Goal: Information Seeking & Learning: Check status

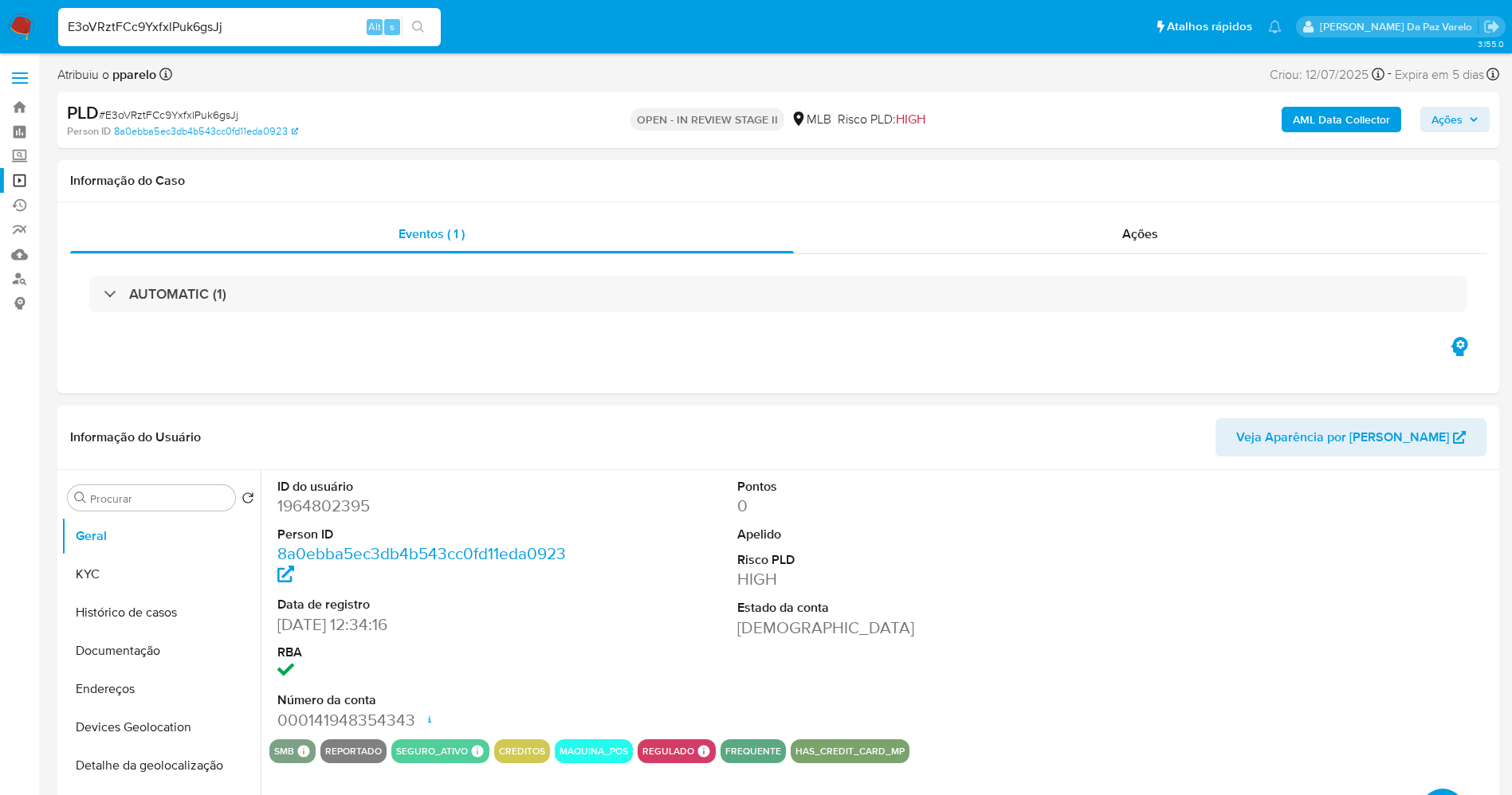
select select "10"
drag, startPoint x: 0, startPoint y: 0, endPoint x: 271, endPoint y: 23, distance: 272.0
click at [271, 23] on input "E3oVRztFCc9YxfxlPuk6gsJj" at bounding box center [249, 28] width 382 height 21
paste input "AUt5SjXXsLZH0Aiok6dY5qWD"
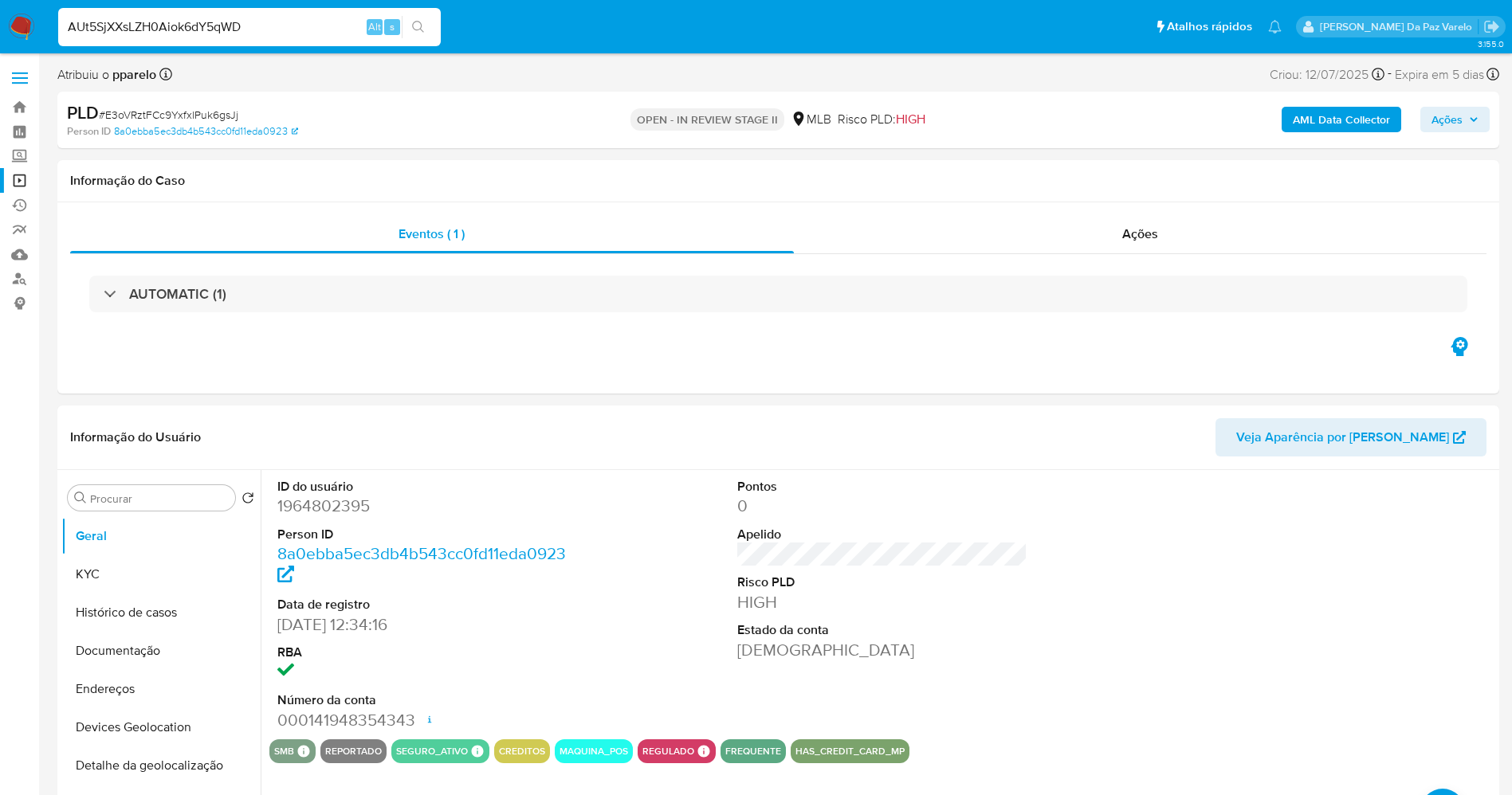
type input "AUt5SjXXsLZH0Aiok6dY5qWD"
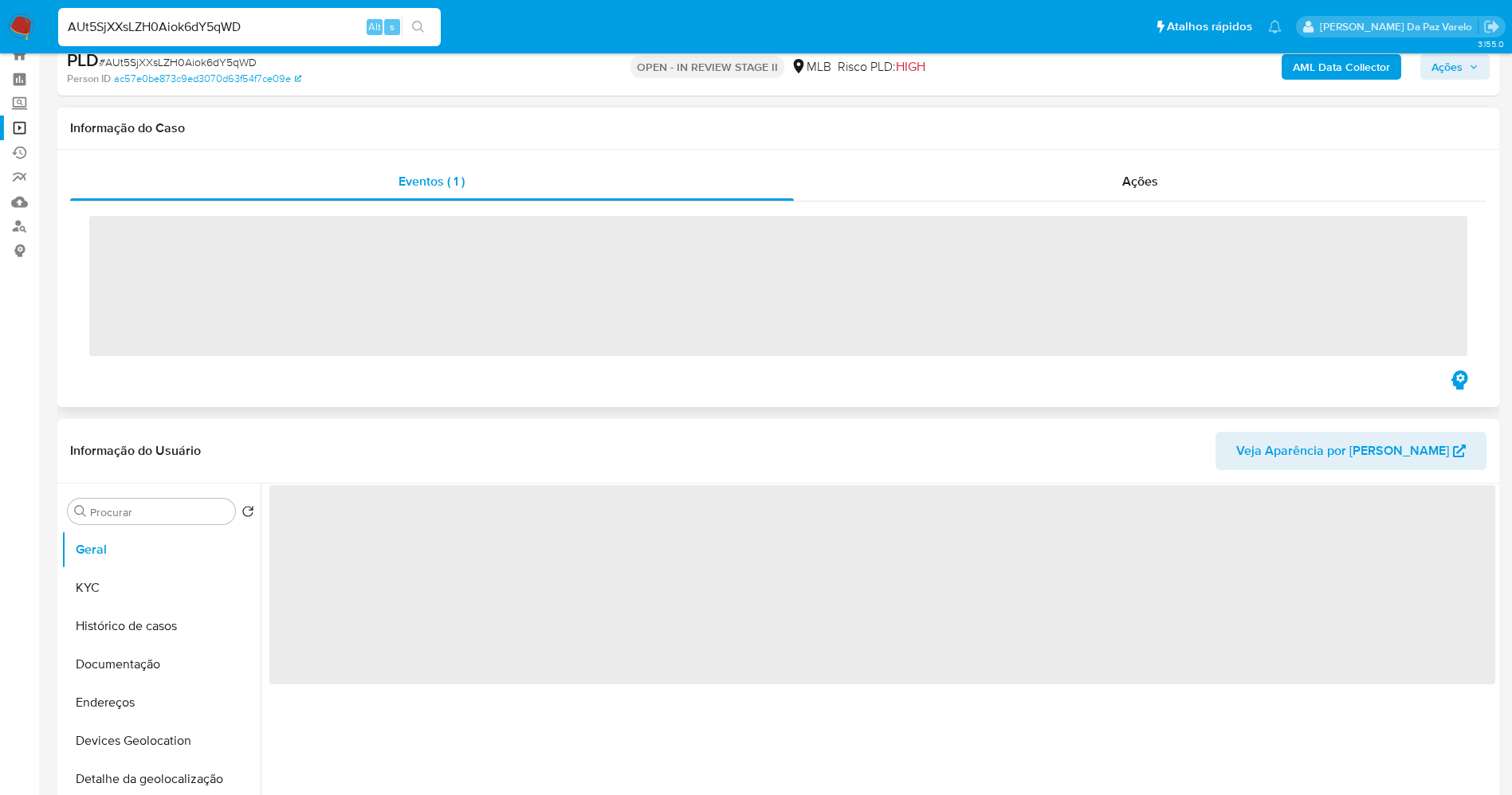
scroll to position [120, 0]
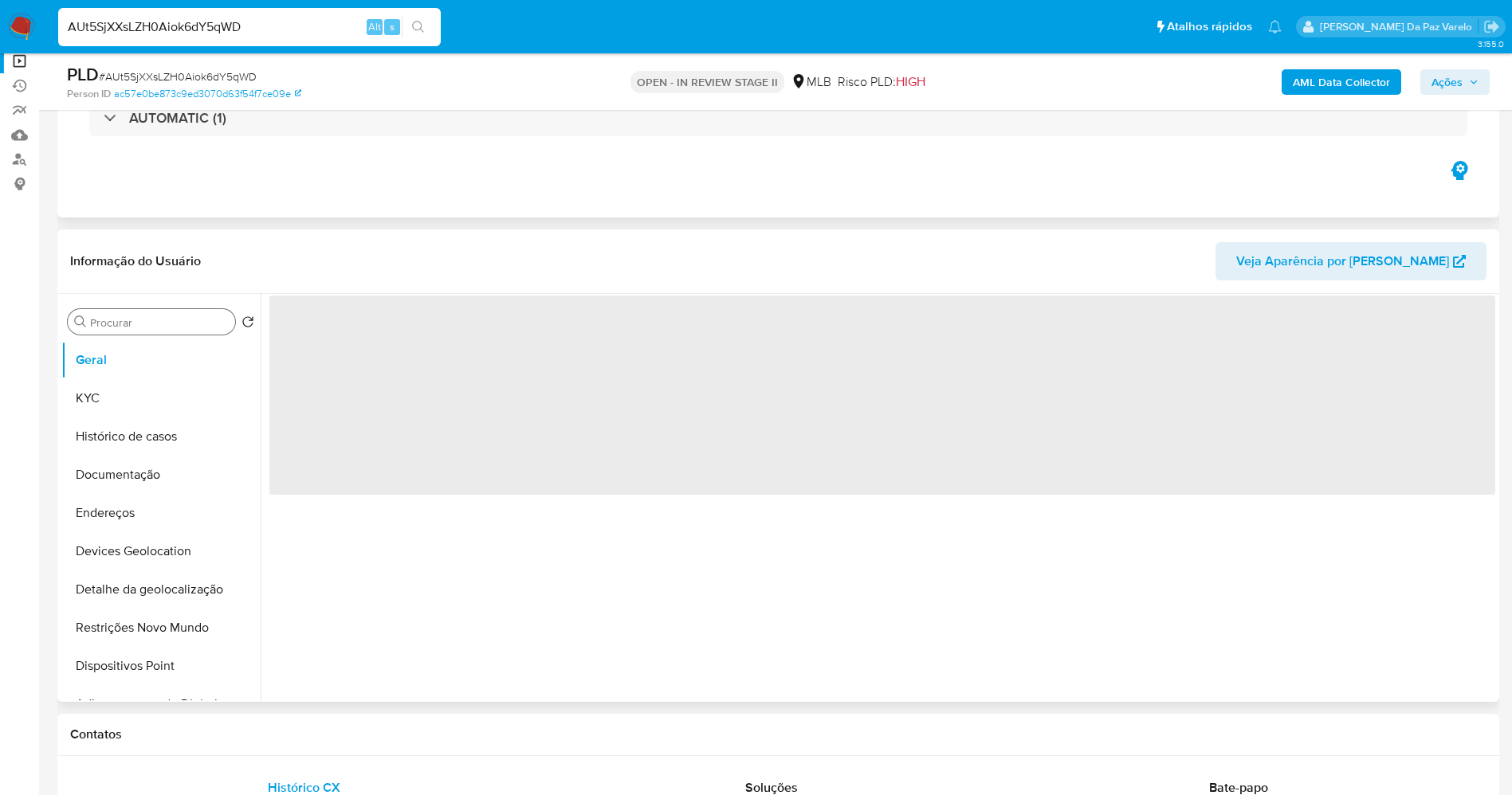
click at [167, 325] on input "Procurar" at bounding box center [159, 323] width 138 height 15
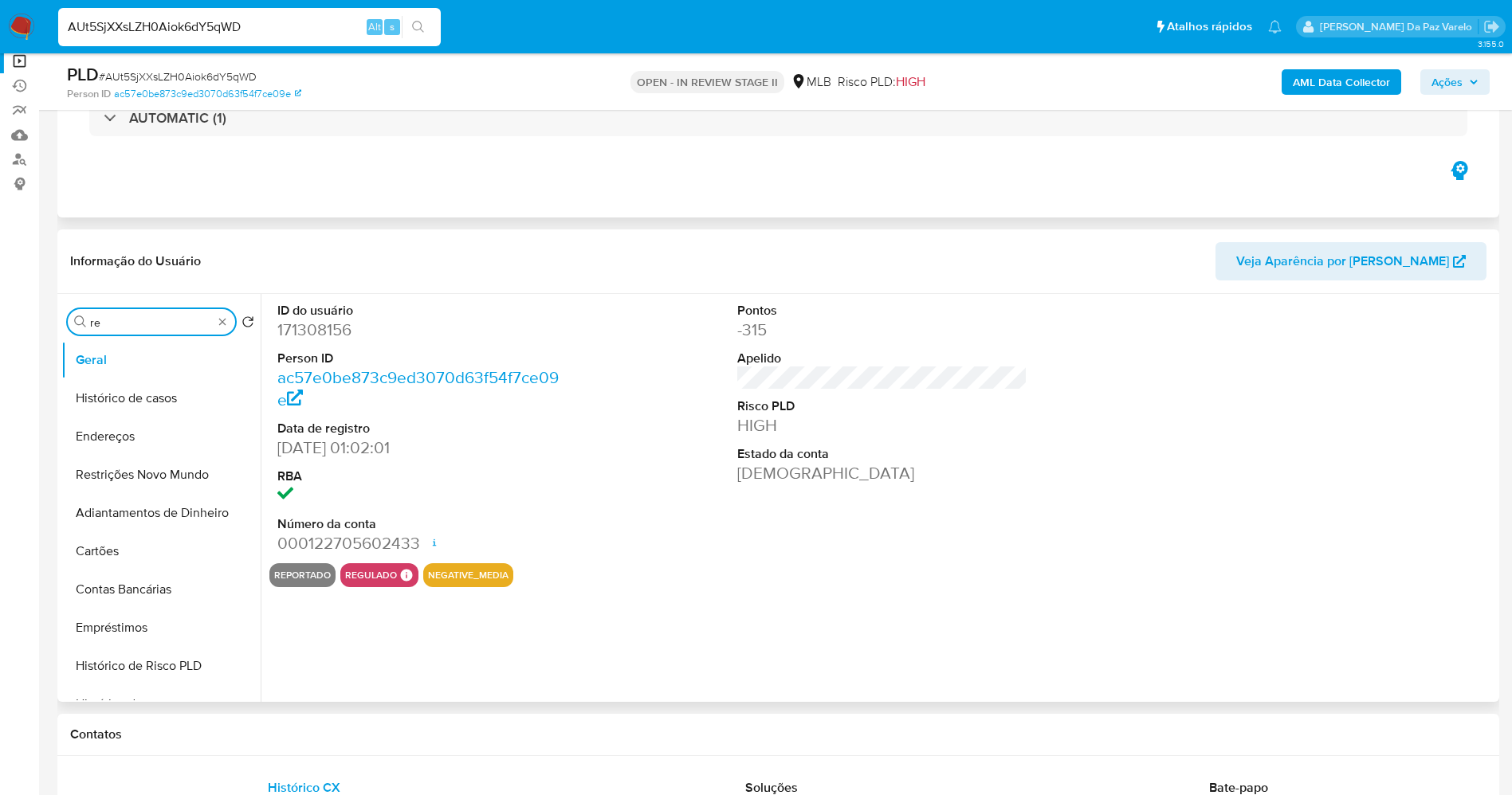
type input "res"
select select "10"
type input "res"
click at [158, 385] on button "Restrições Novo Mundo" at bounding box center [155, 398] width 186 height 38
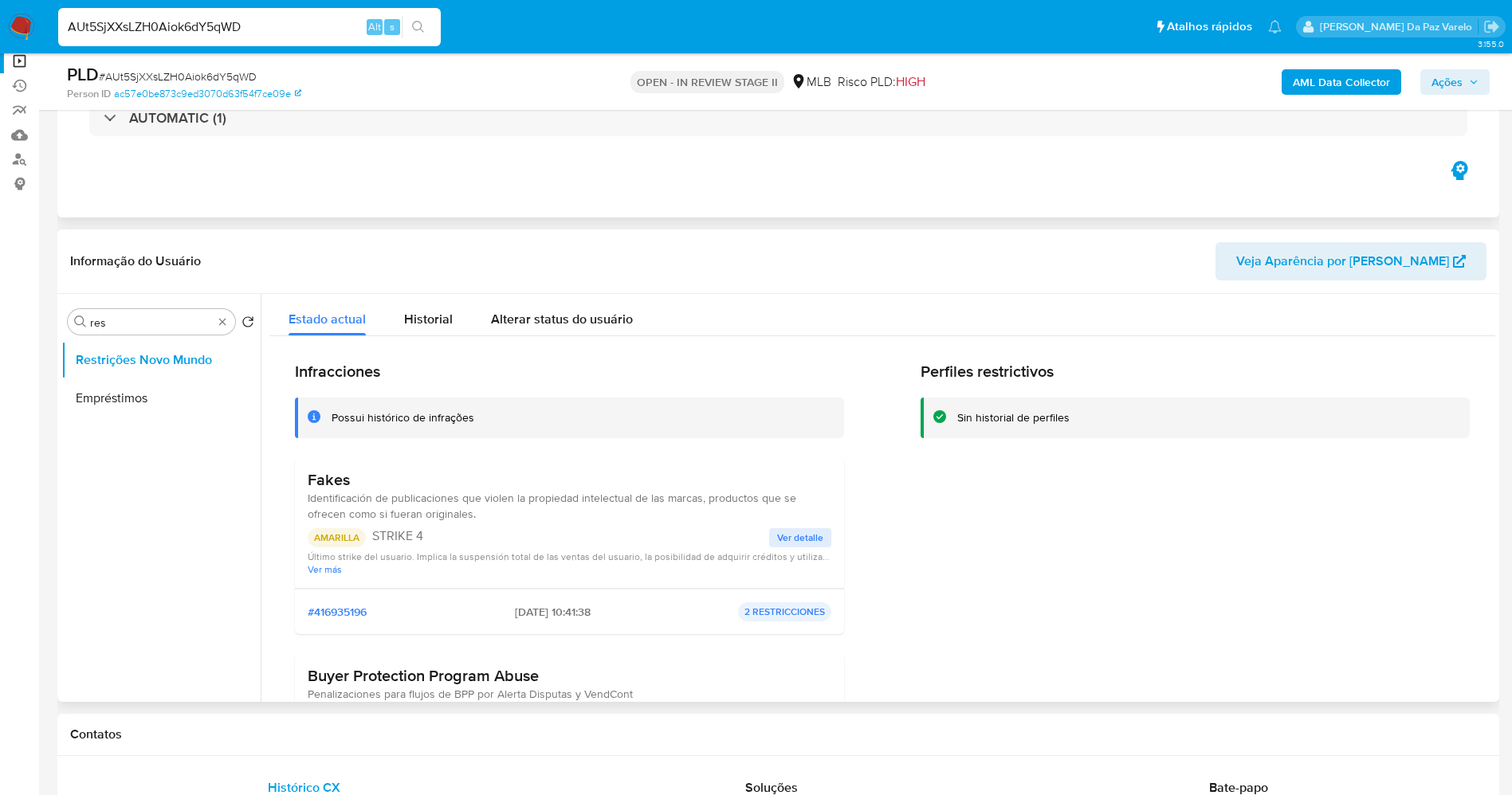
click at [795, 537] on span "Ver detalle" at bounding box center [800, 538] width 46 height 16
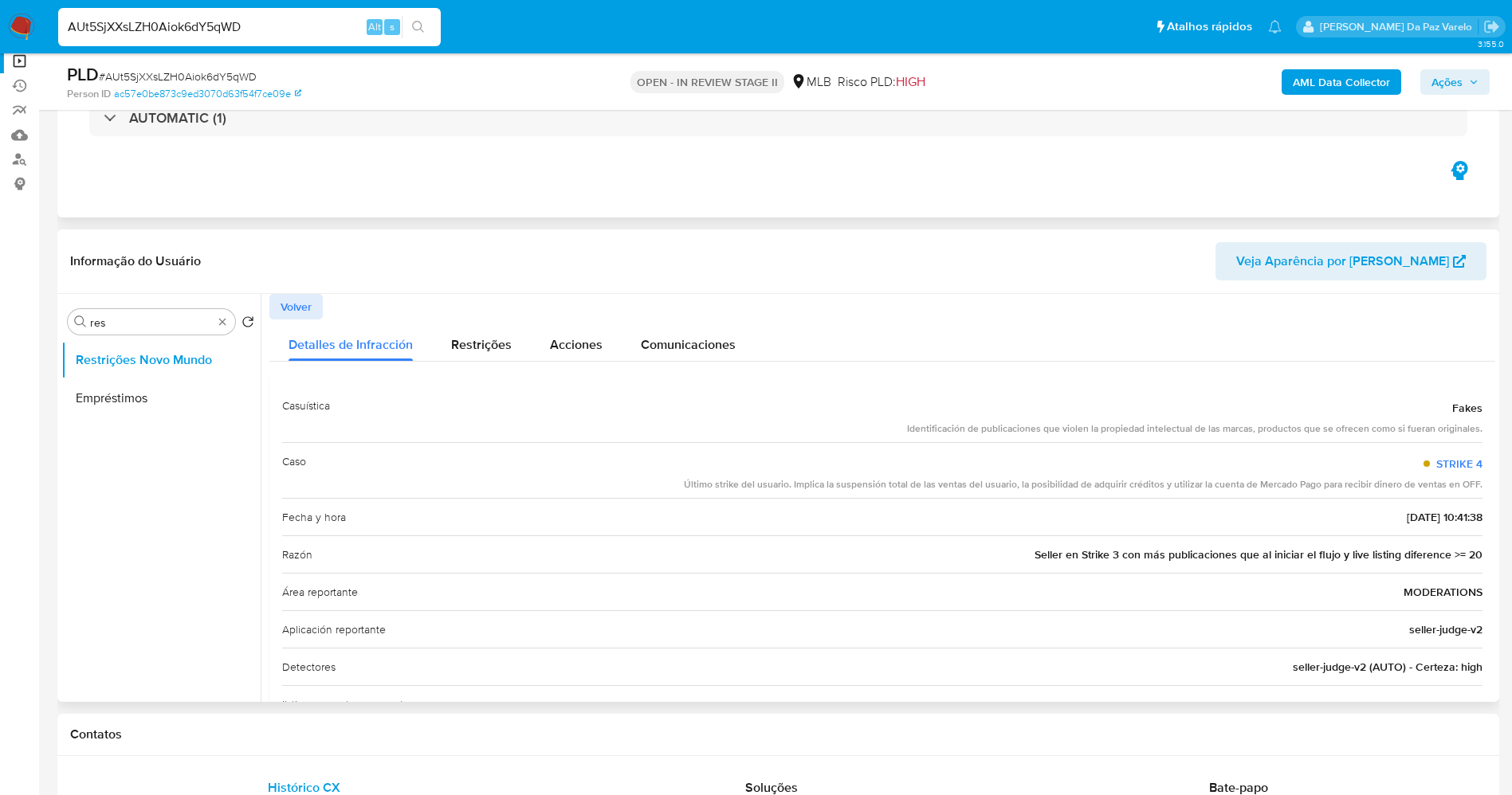
click at [1079, 554] on span "Seller en Strike 3 con más publicaciones que al iniciar el flujo y live listing…" at bounding box center [1259, 555] width 448 height 16
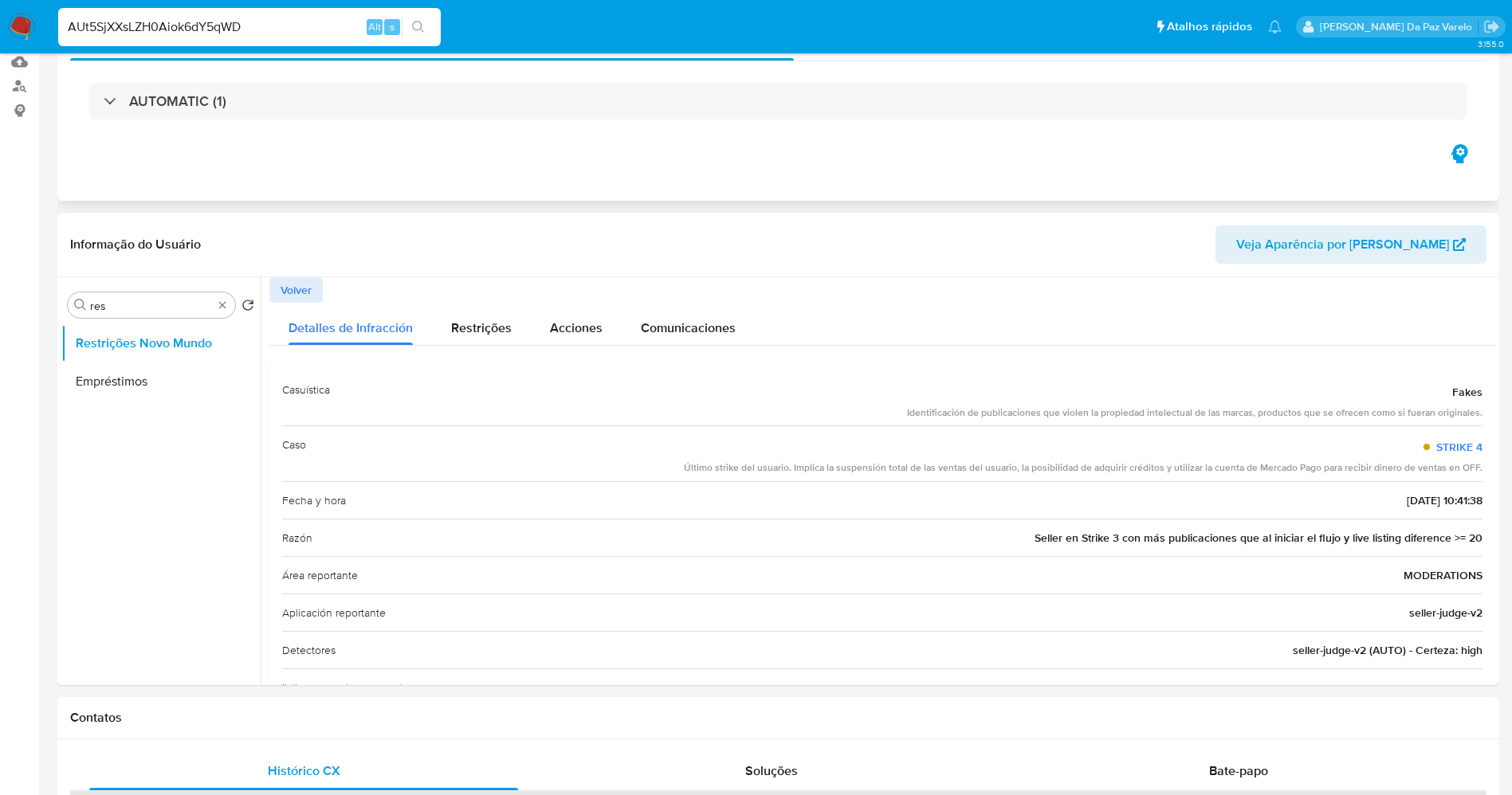
scroll to position [0, 0]
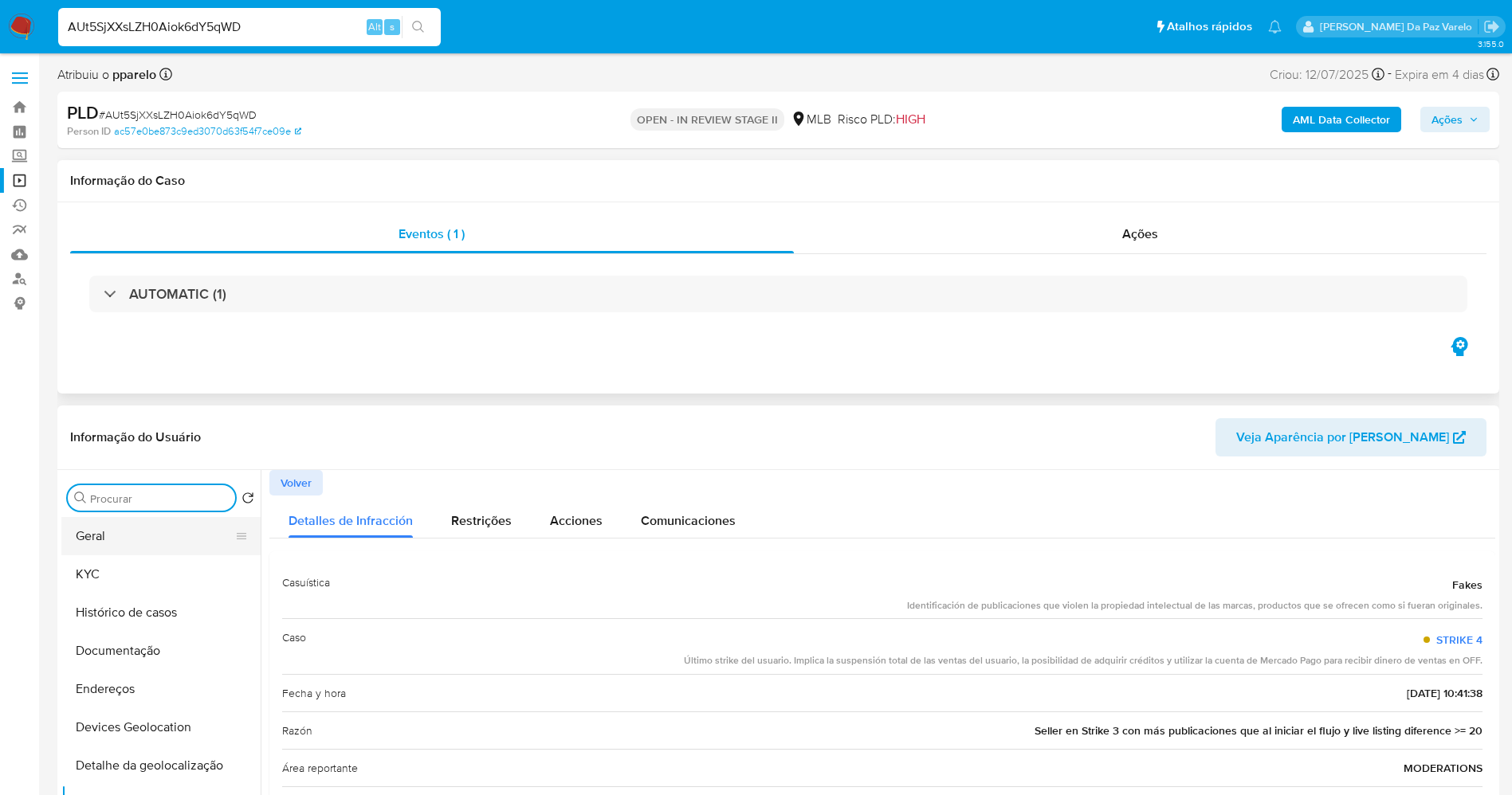
click at [148, 553] on button "Geral" at bounding box center [155, 536] width 186 height 38
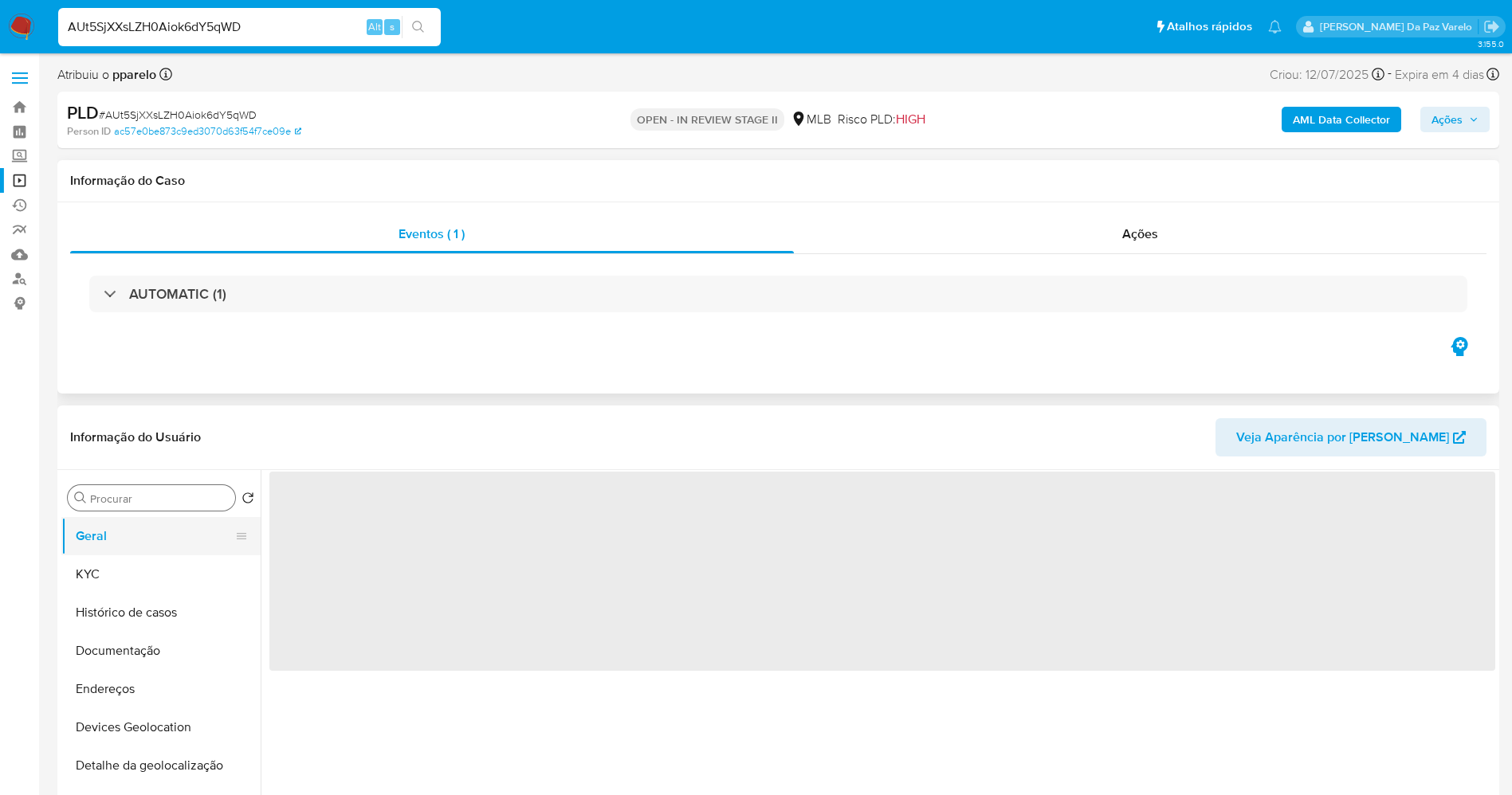
click at [159, 531] on button "Geral" at bounding box center [155, 536] width 186 height 38
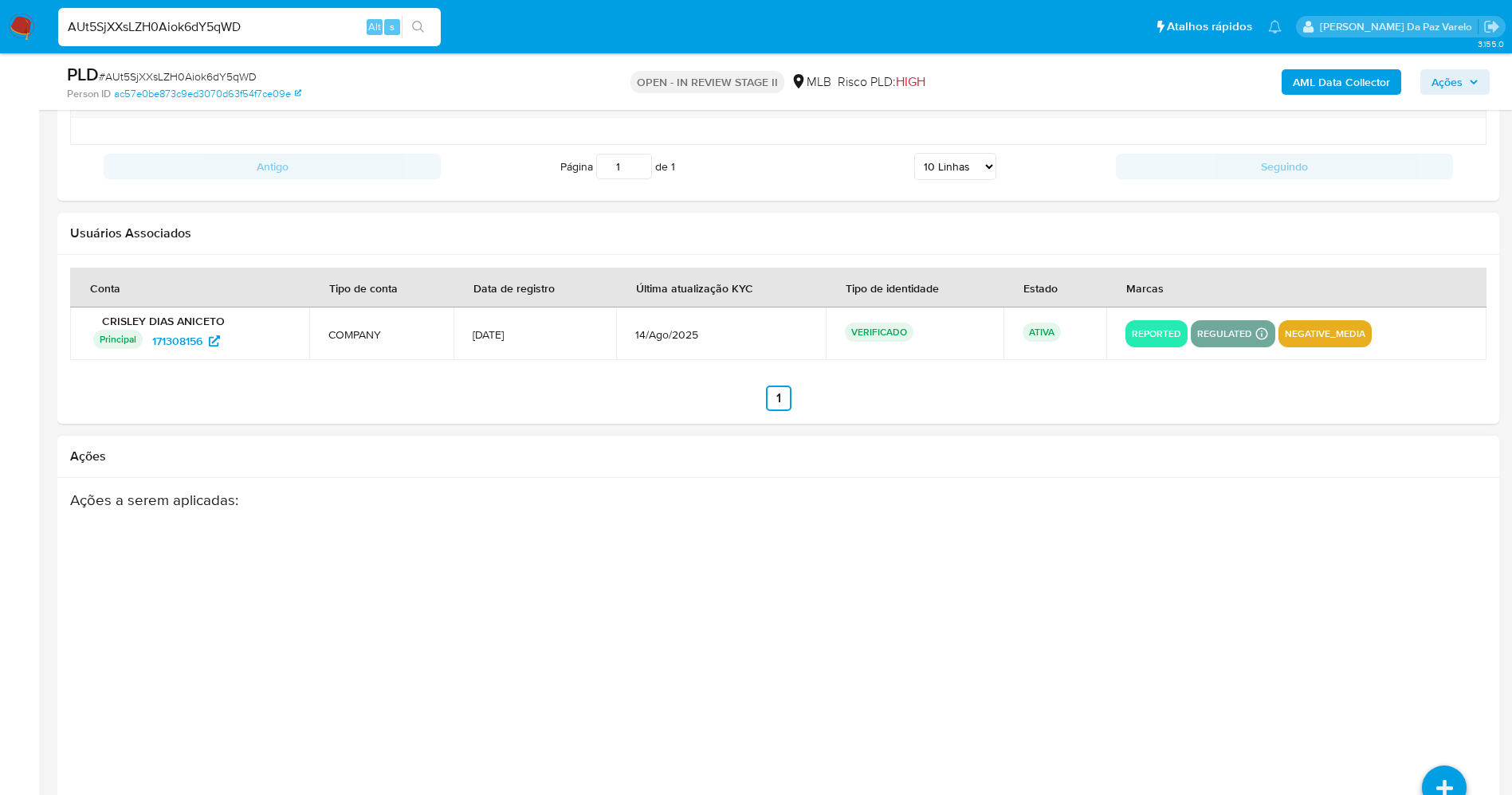
scroll to position [52, 0]
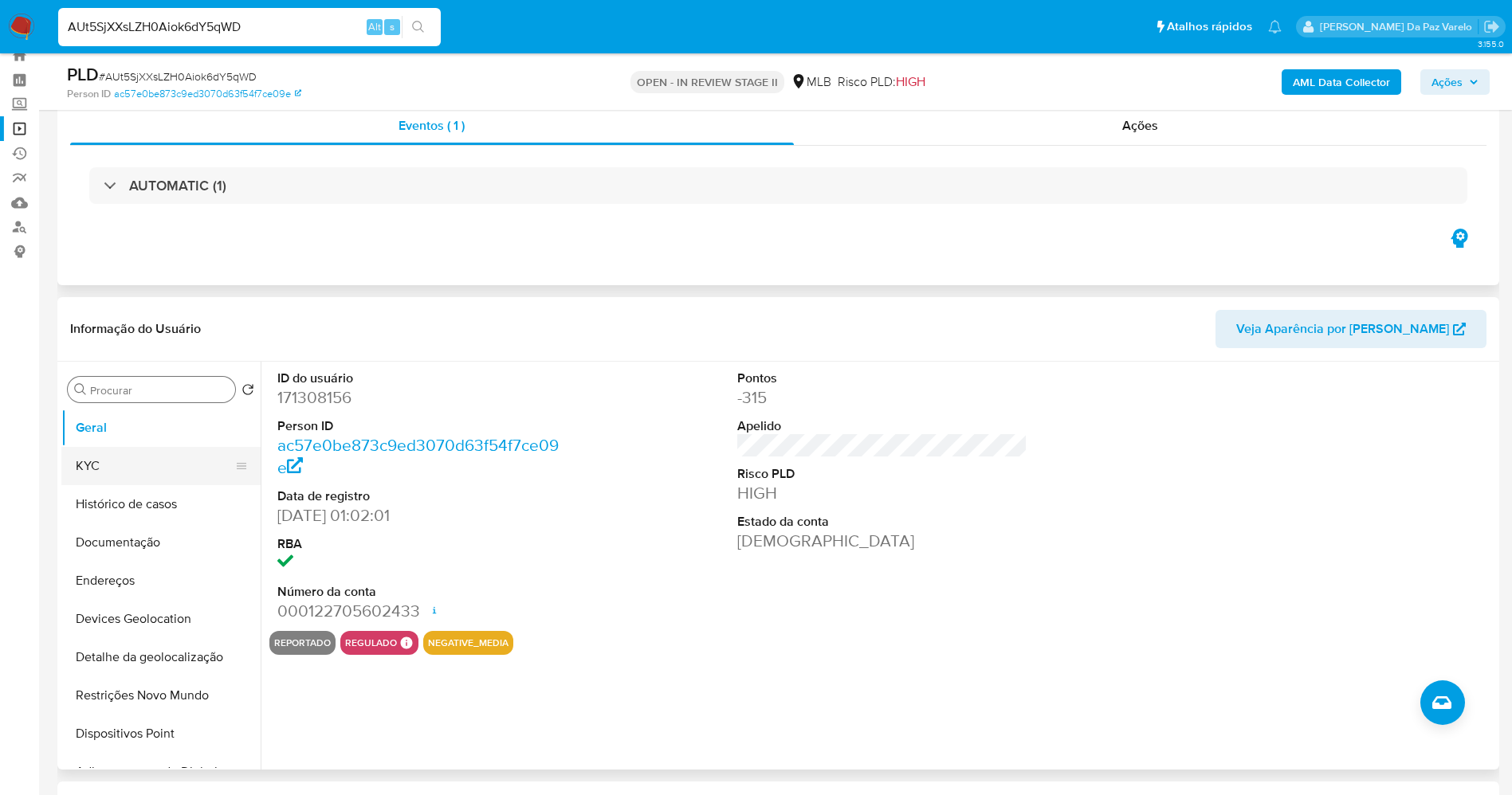
click at [151, 466] on button "KYC" at bounding box center [155, 466] width 186 height 38
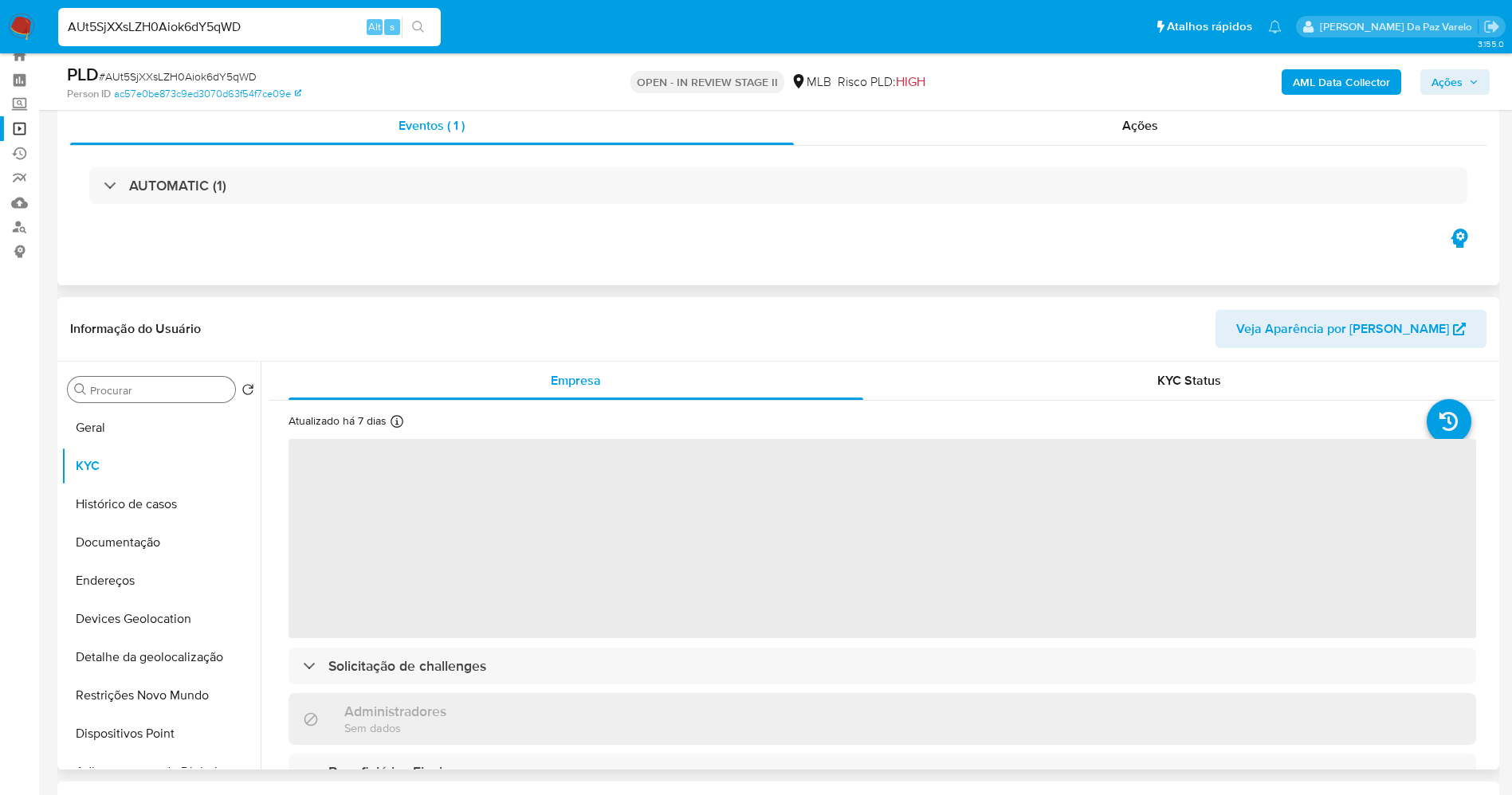
click at [395, 415] on icon at bounding box center [397, 422] width 13 height 13
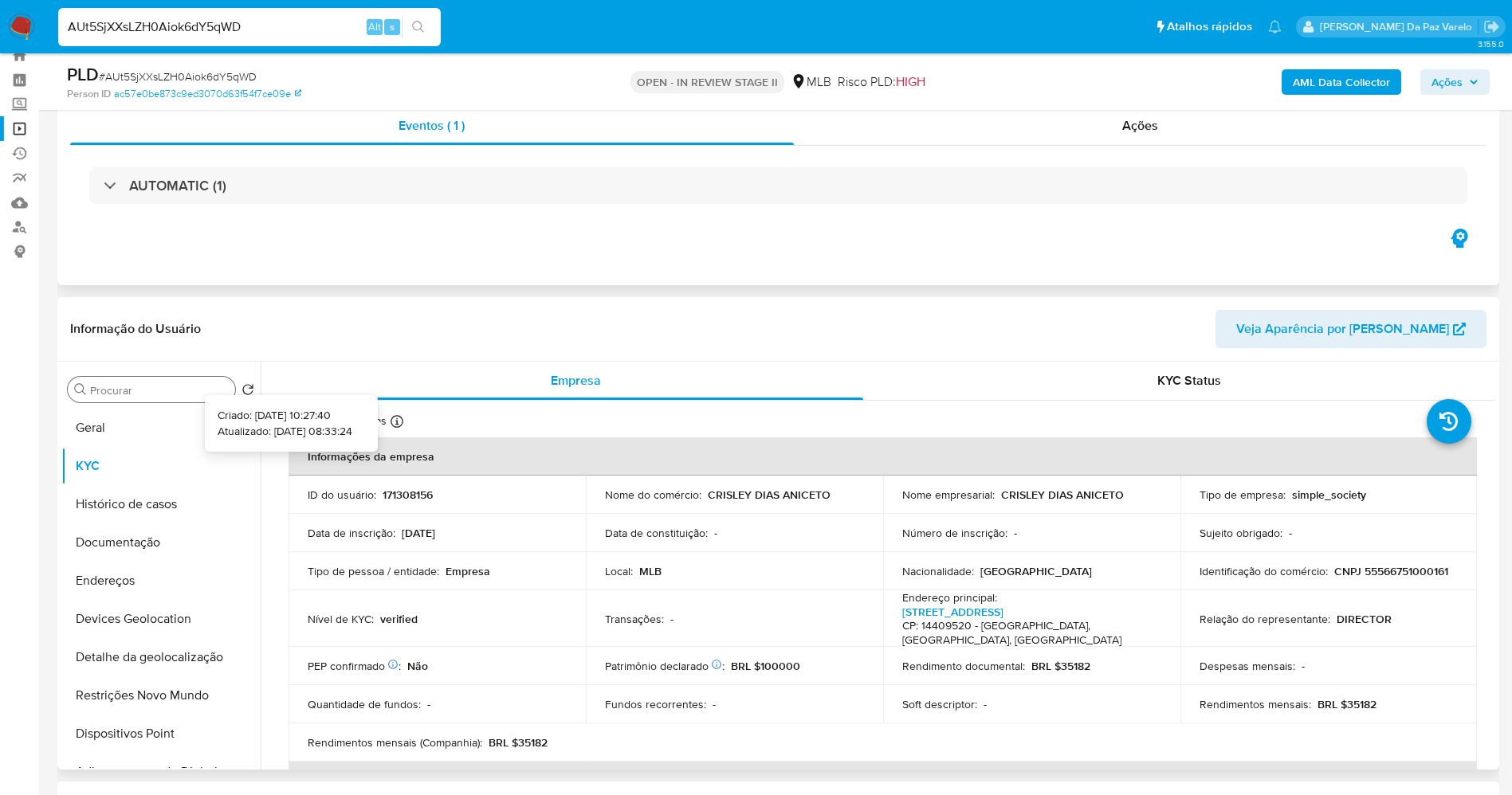
click at [390, 416] on icon at bounding box center [397, 422] width 13 height 13
click at [189, 395] on input "Procurar" at bounding box center [159, 390] width 138 height 15
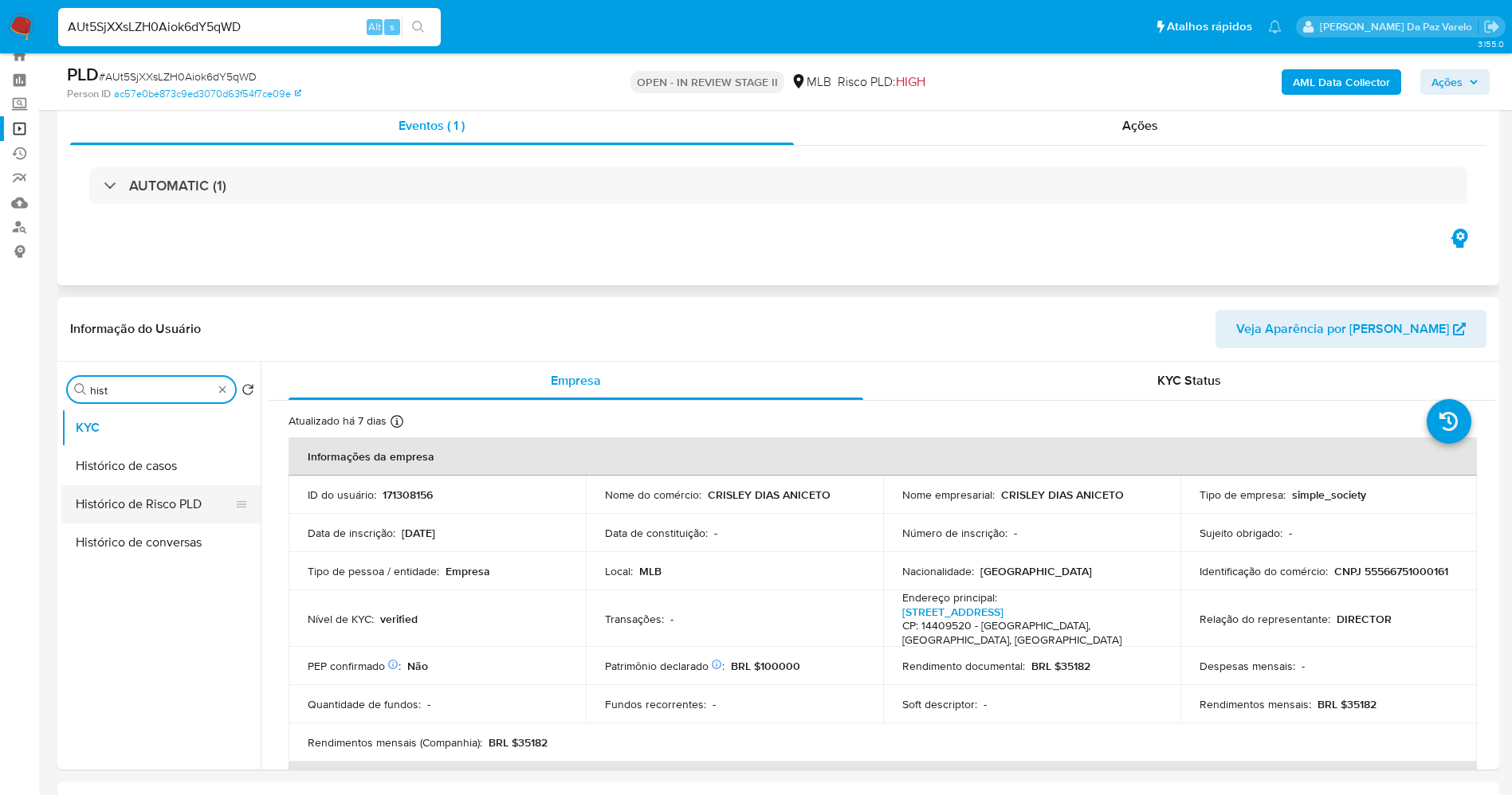
click at [173, 462] on button "Histórico de casos" at bounding box center [161, 466] width 199 height 38
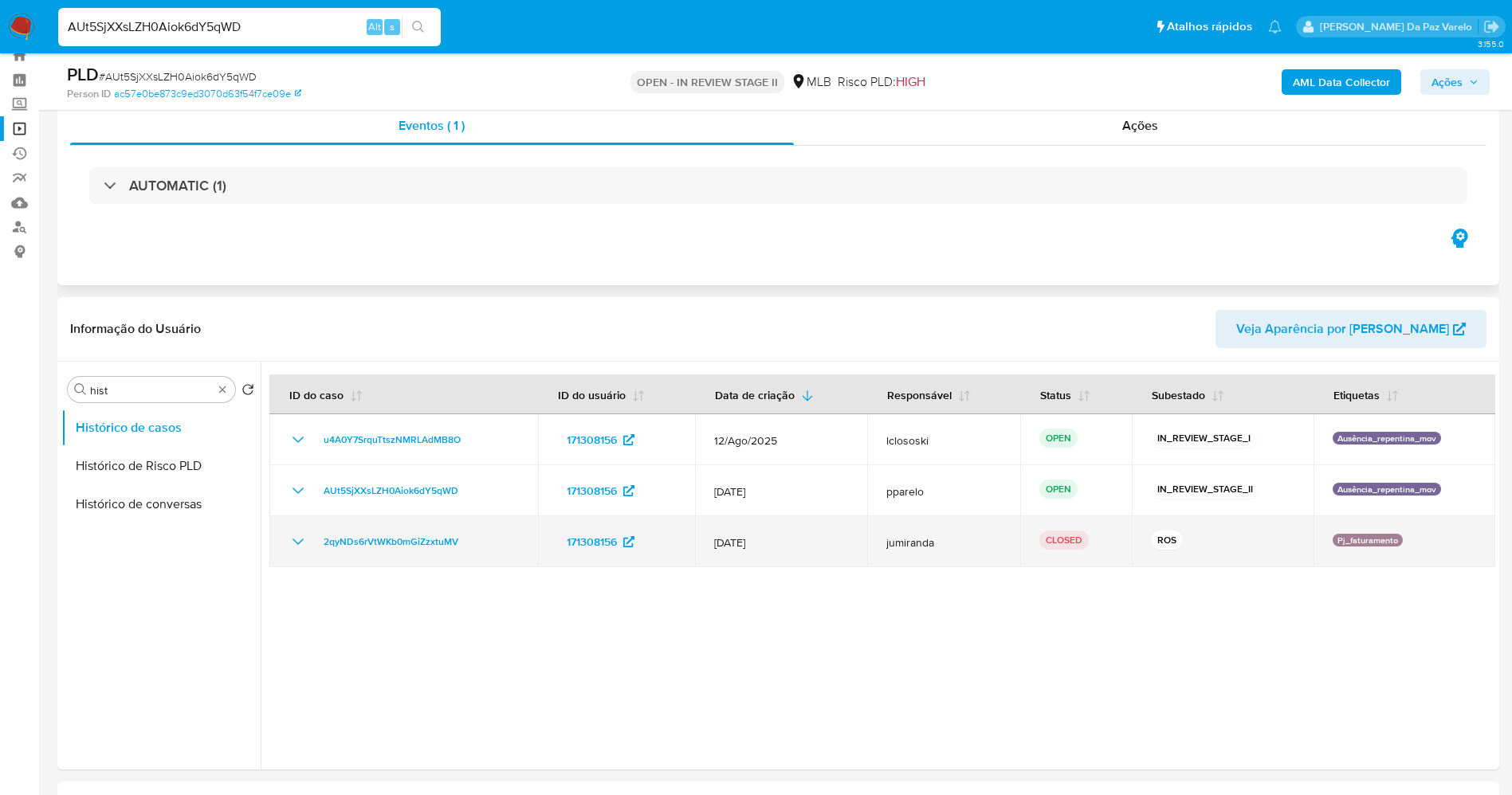
click at [292, 537] on icon "Mostrar/Ocultar" at bounding box center [298, 542] width 19 height 19
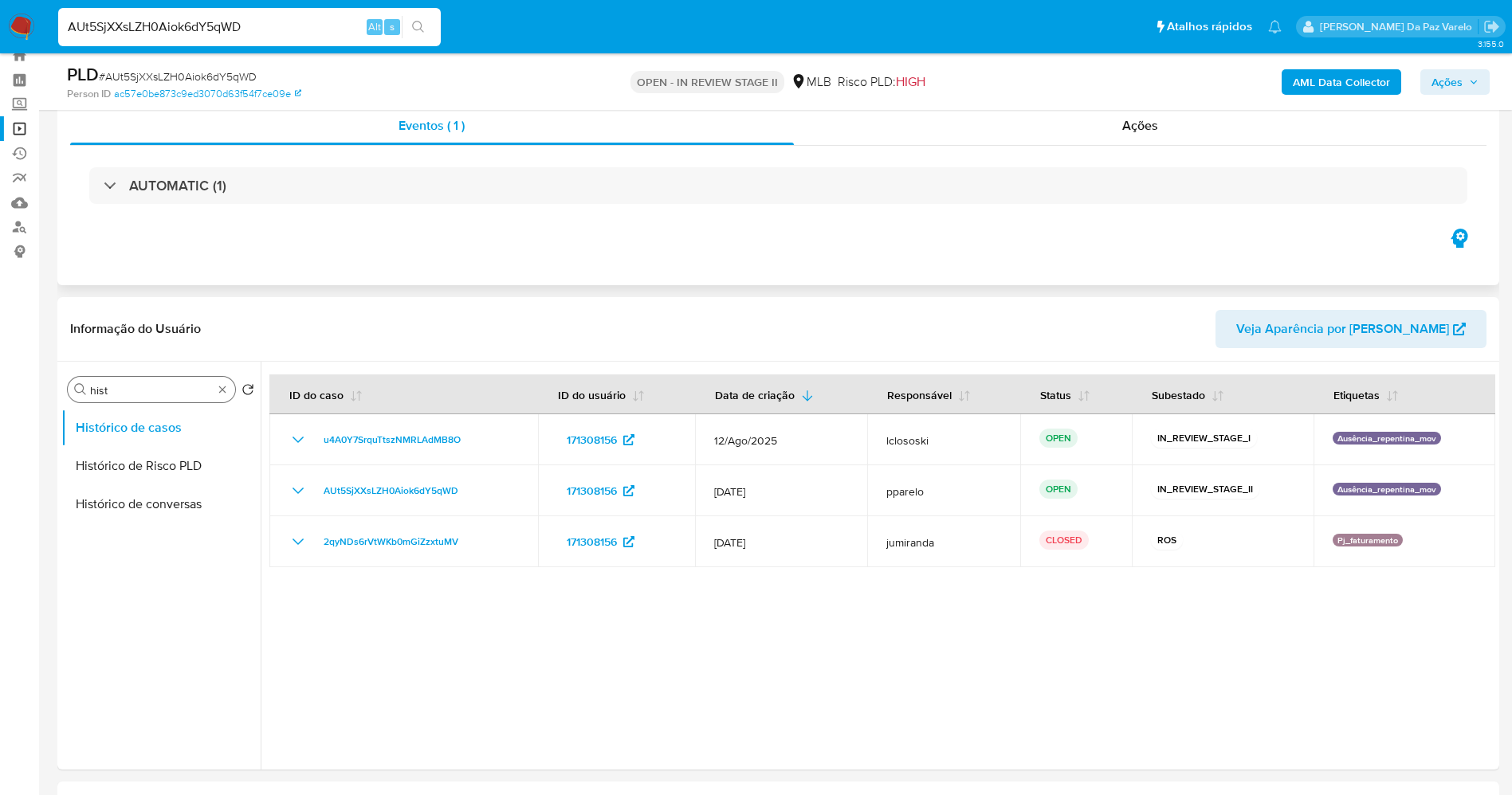
click at [199, 394] on input "hist" at bounding box center [151, 390] width 123 height 15
type input "anex"
click at [187, 478] on button "Anexos" at bounding box center [155, 466] width 186 height 38
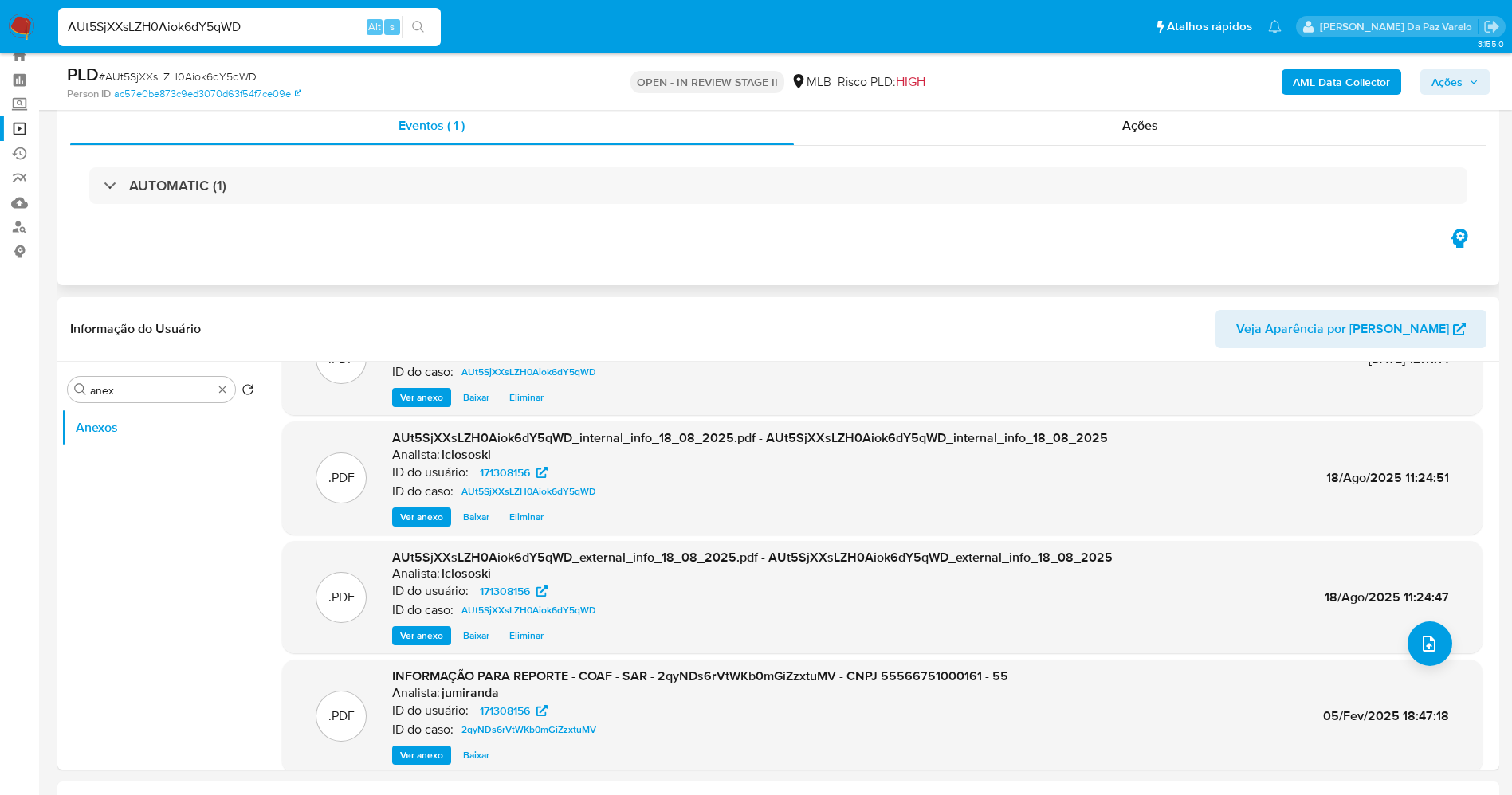
scroll to position [134, 0]
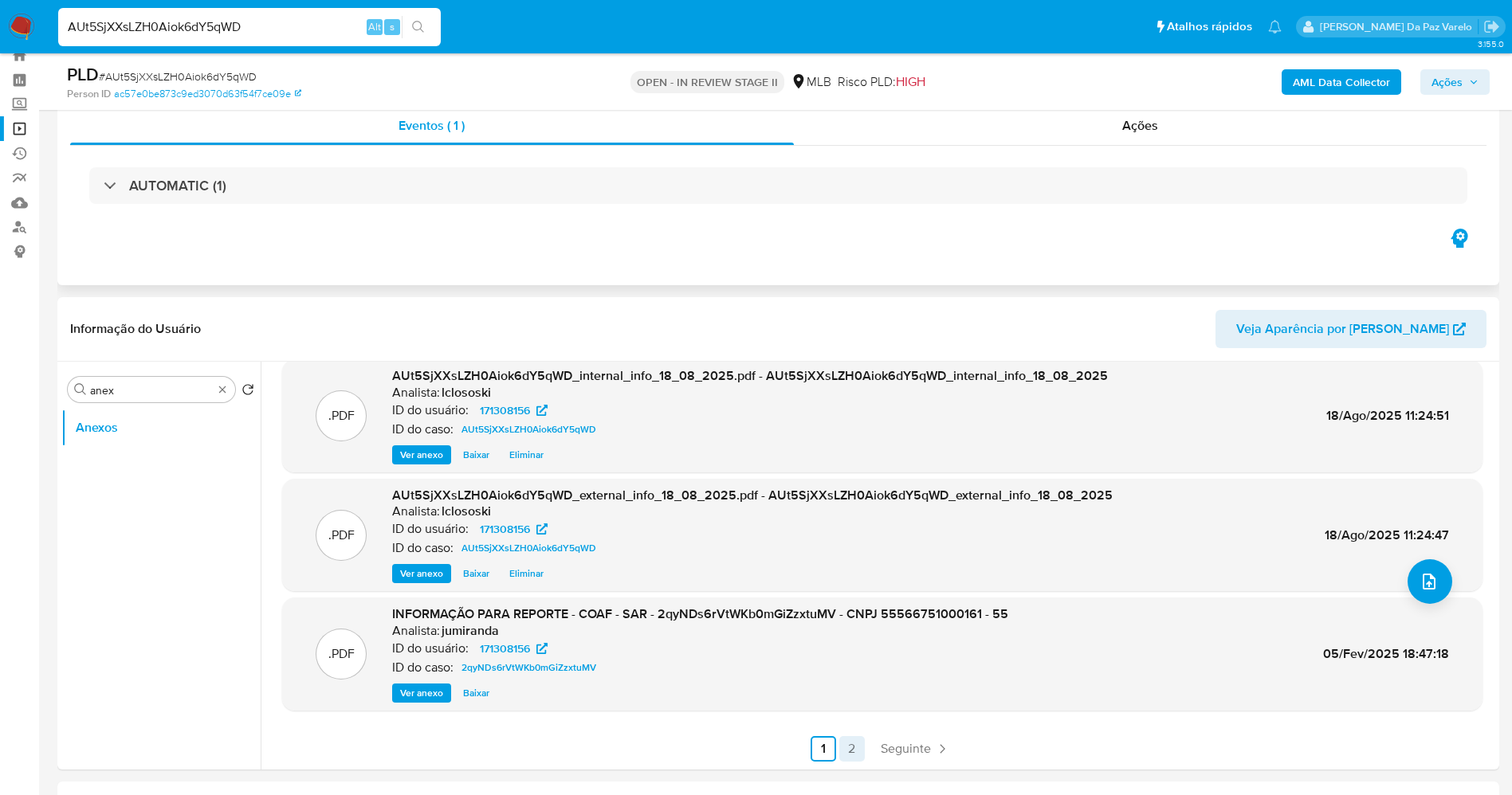
click at [849, 750] on link "2" at bounding box center [851, 748] width 25 height 25
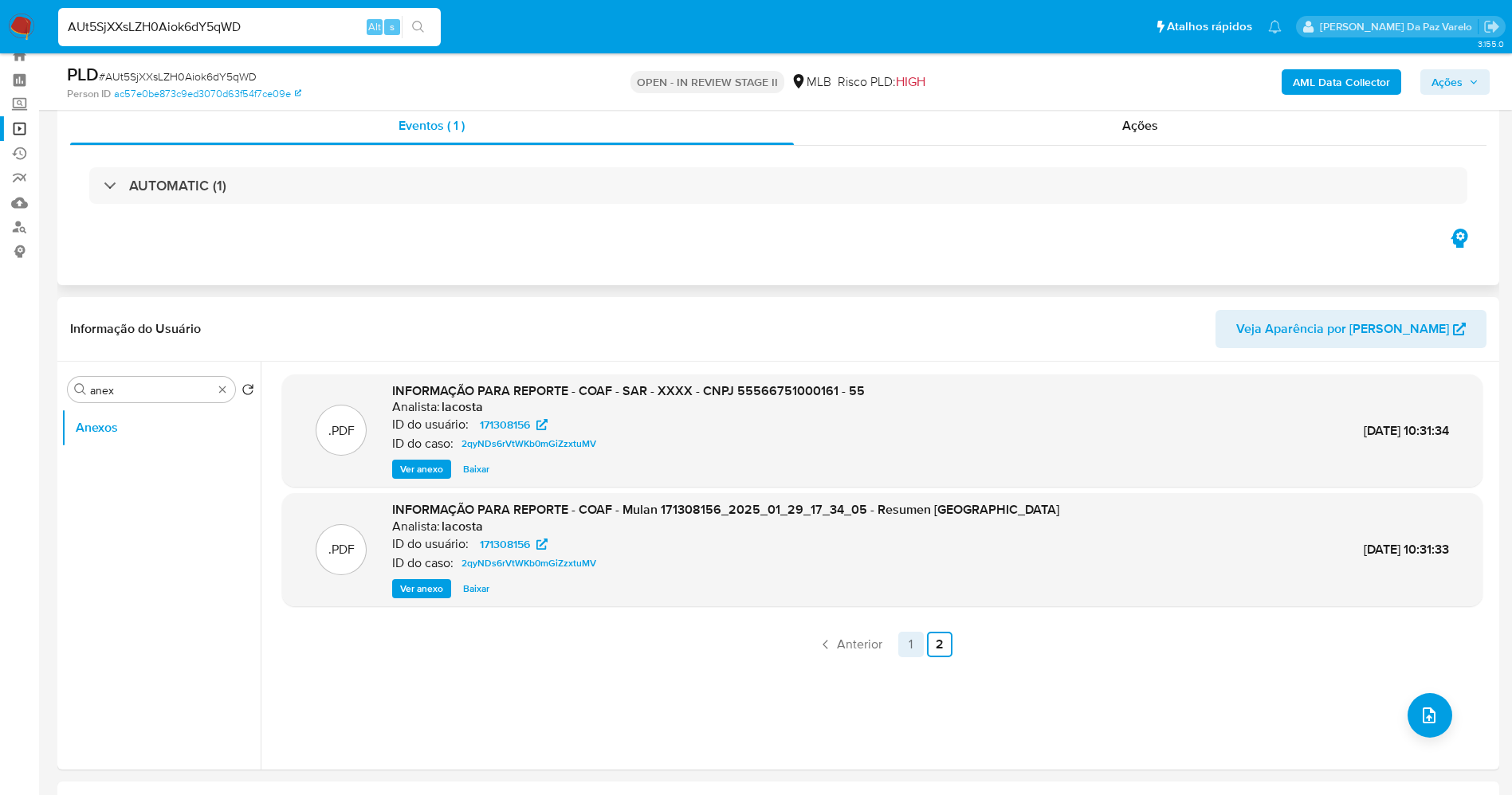
click at [908, 641] on link "1" at bounding box center [910, 644] width 25 height 25
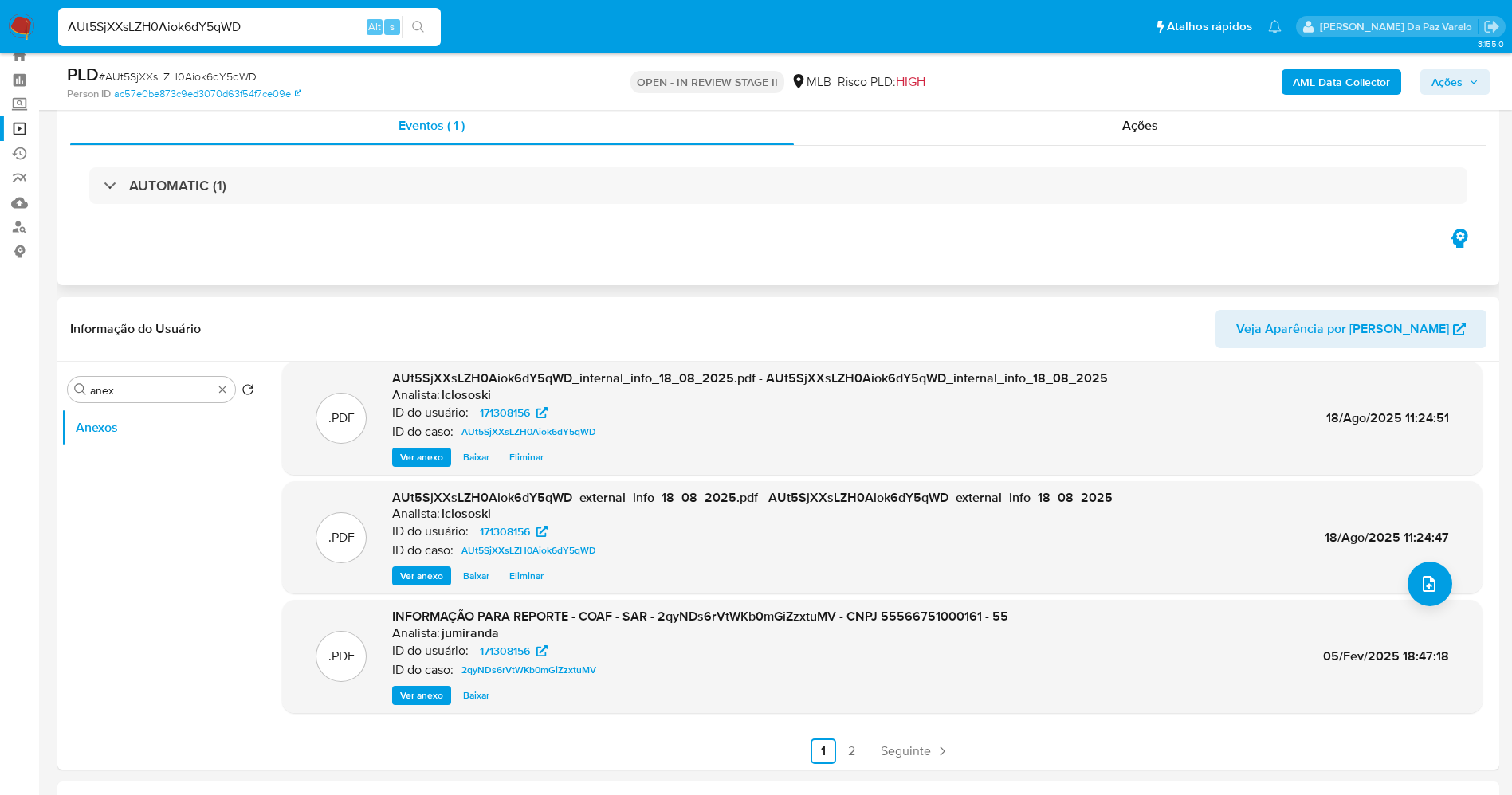
scroll to position [134, 0]
click at [437, 698] on span "Ver anexo" at bounding box center [421, 693] width 43 height 16
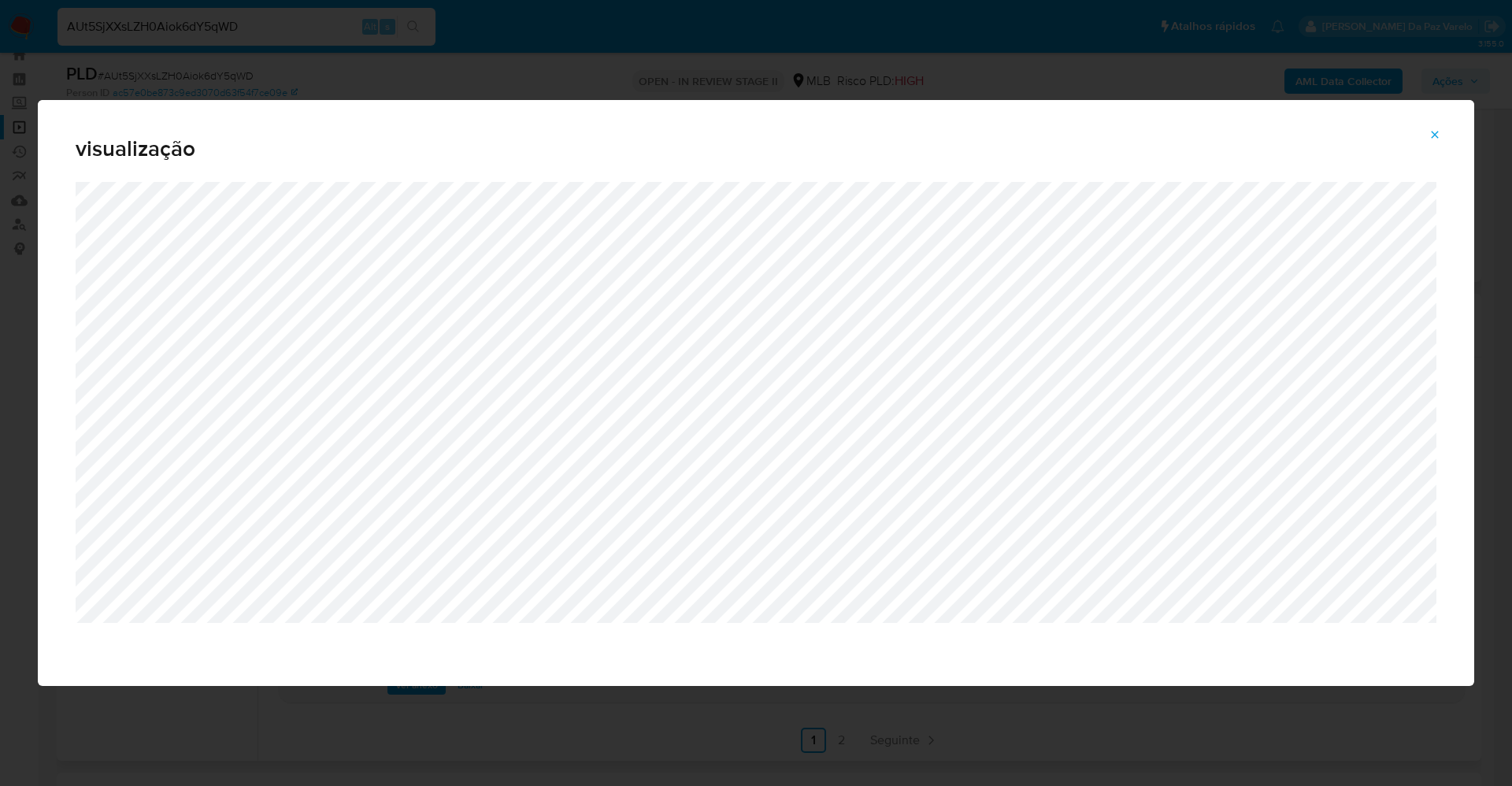
click at [1432, 135] on icon "Attachment preview" at bounding box center [1434, 134] width 13 height 13
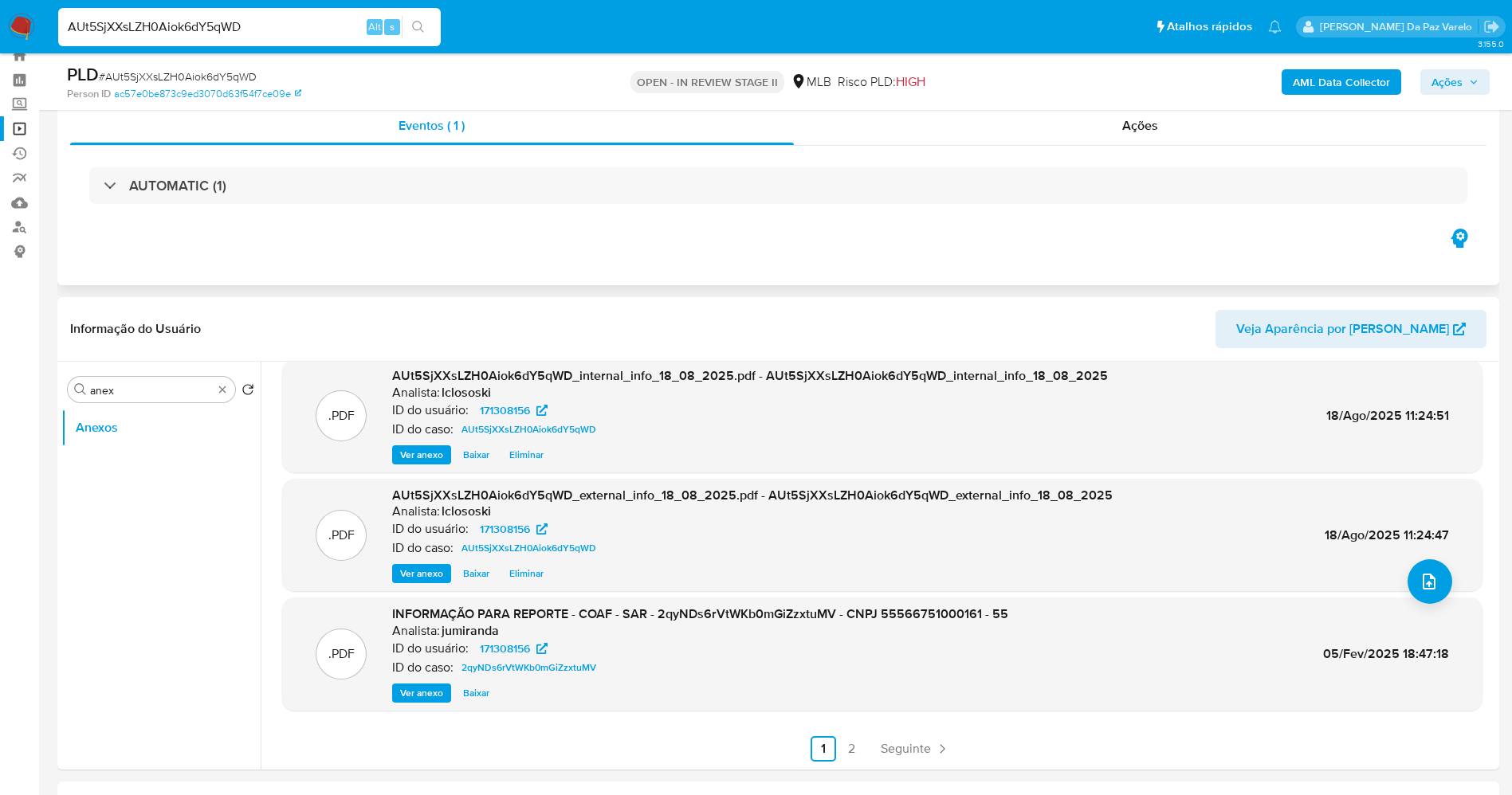
click at [429, 699] on span "Ver anexo" at bounding box center [421, 693] width 43 height 16
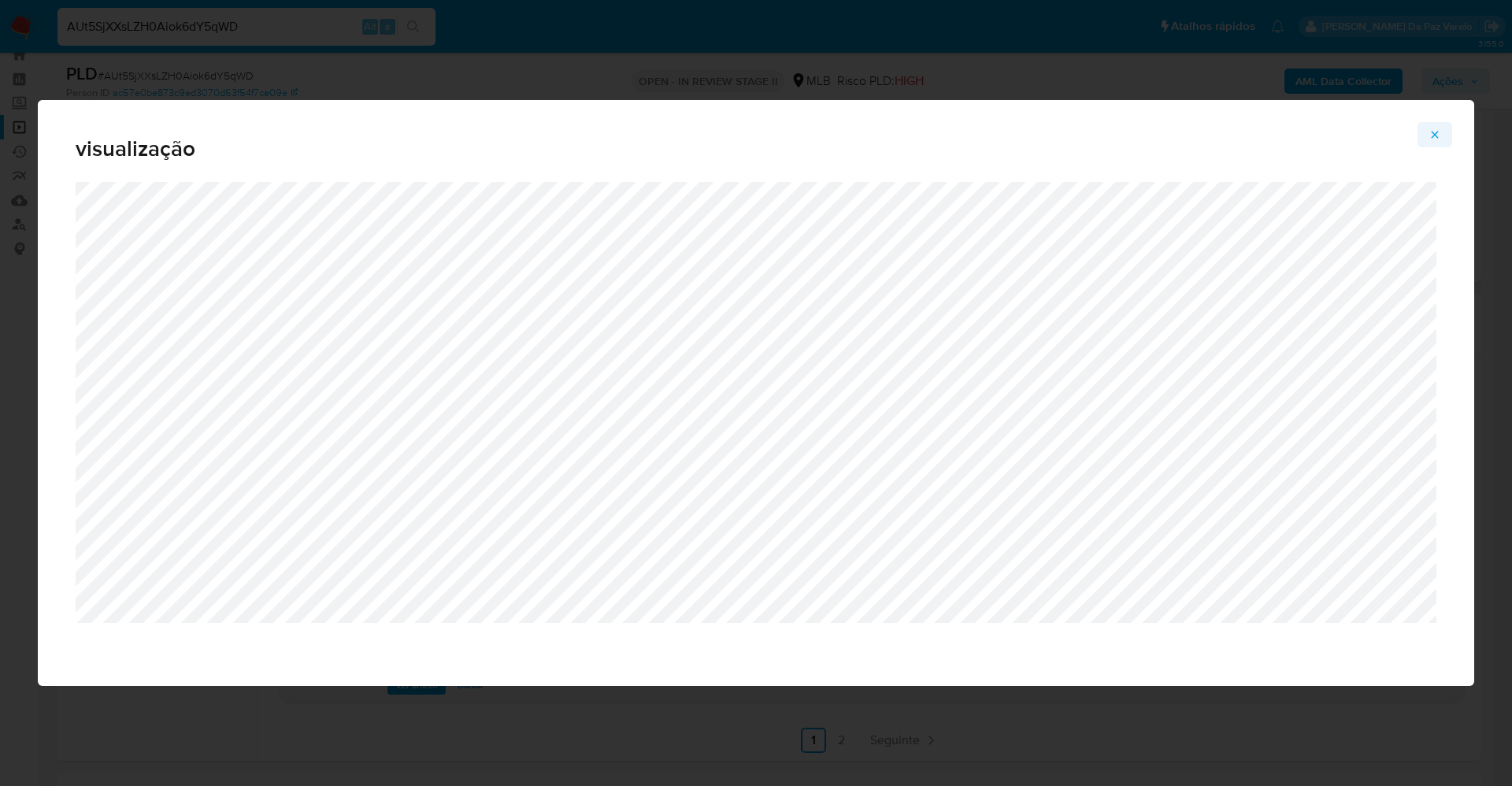
click at [1437, 129] on icon "Attachment preview" at bounding box center [1434, 134] width 13 height 13
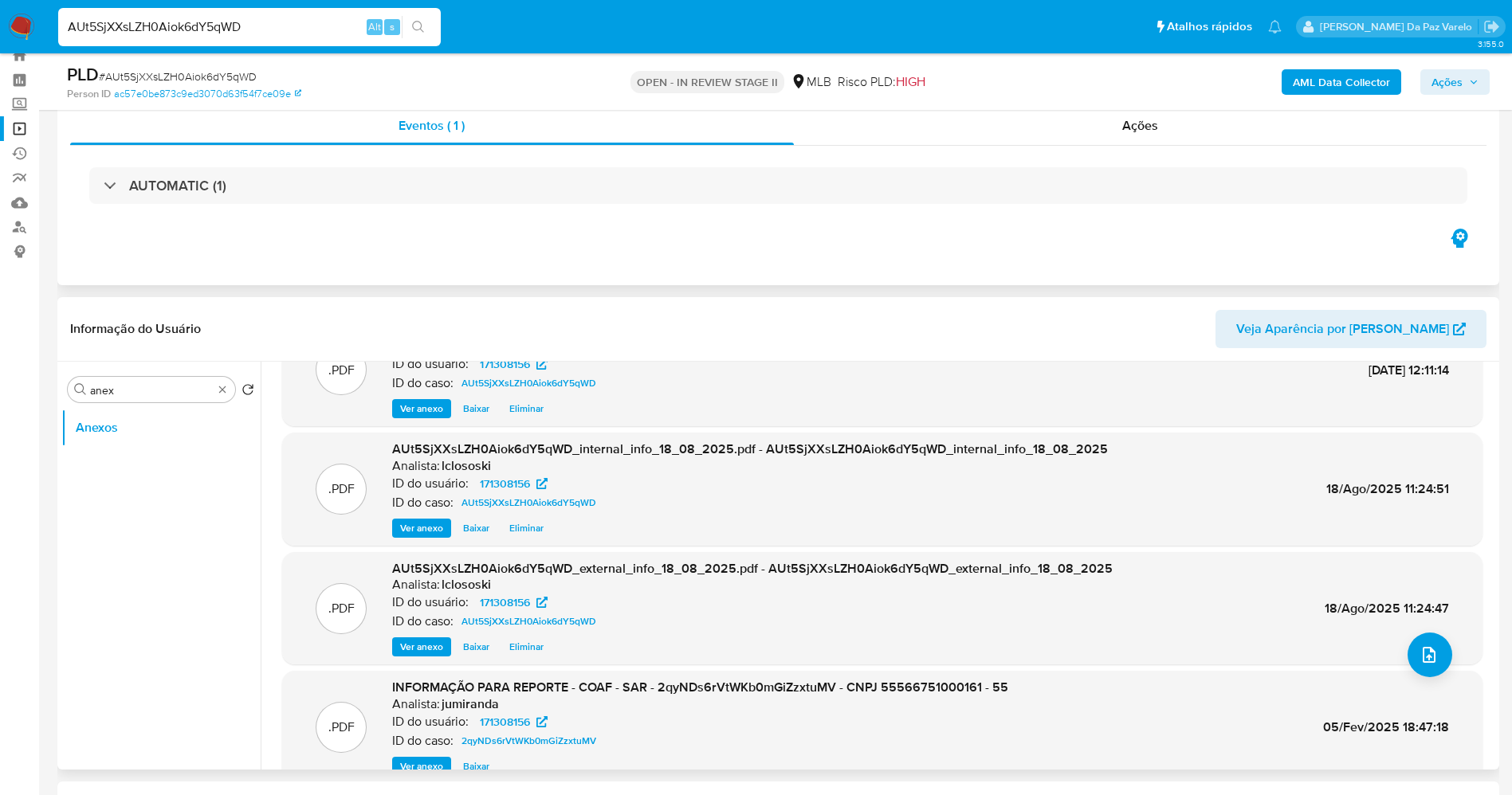
scroll to position [0, 0]
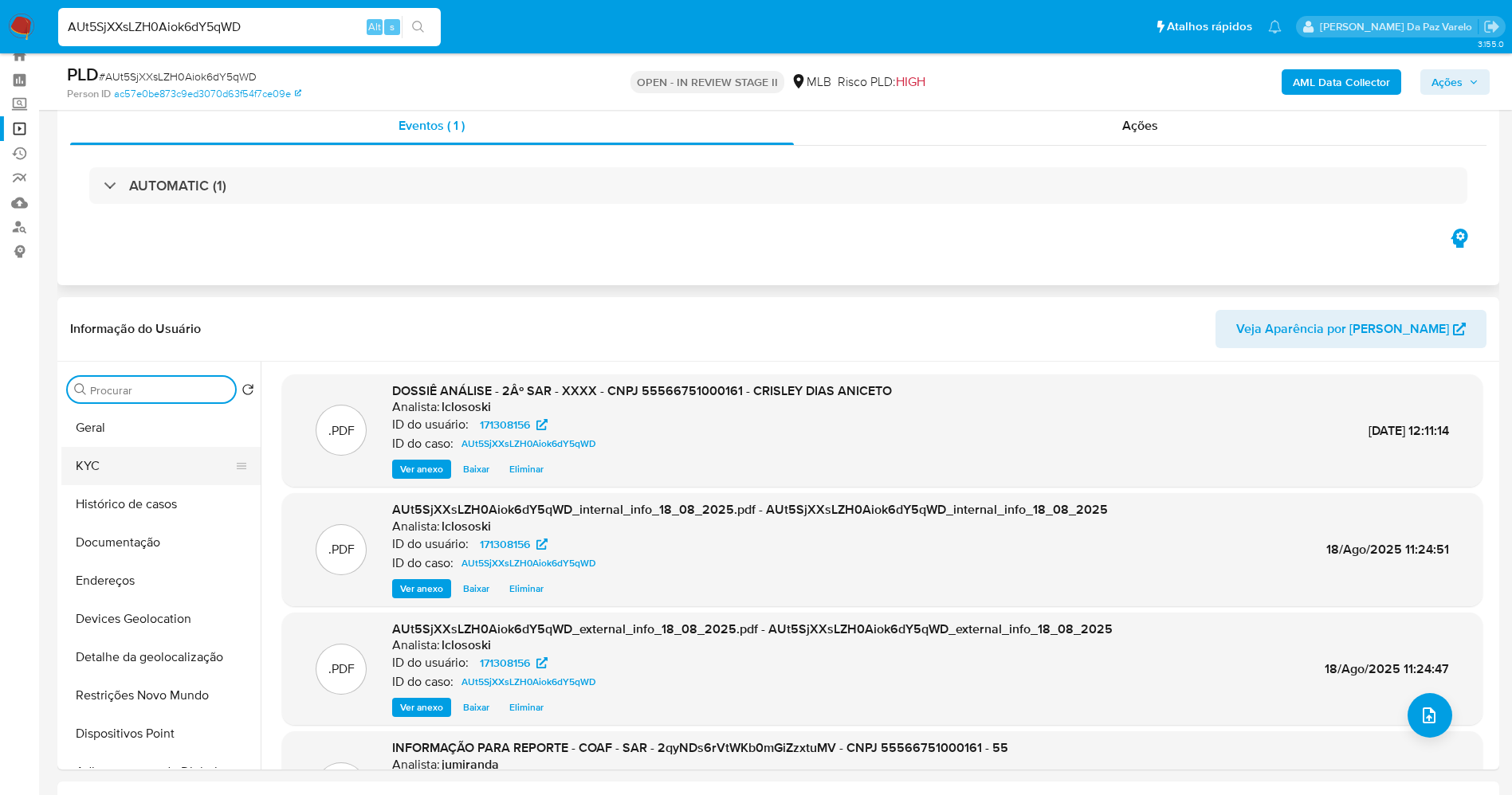
click at [126, 471] on button "KYC" at bounding box center [155, 466] width 186 height 38
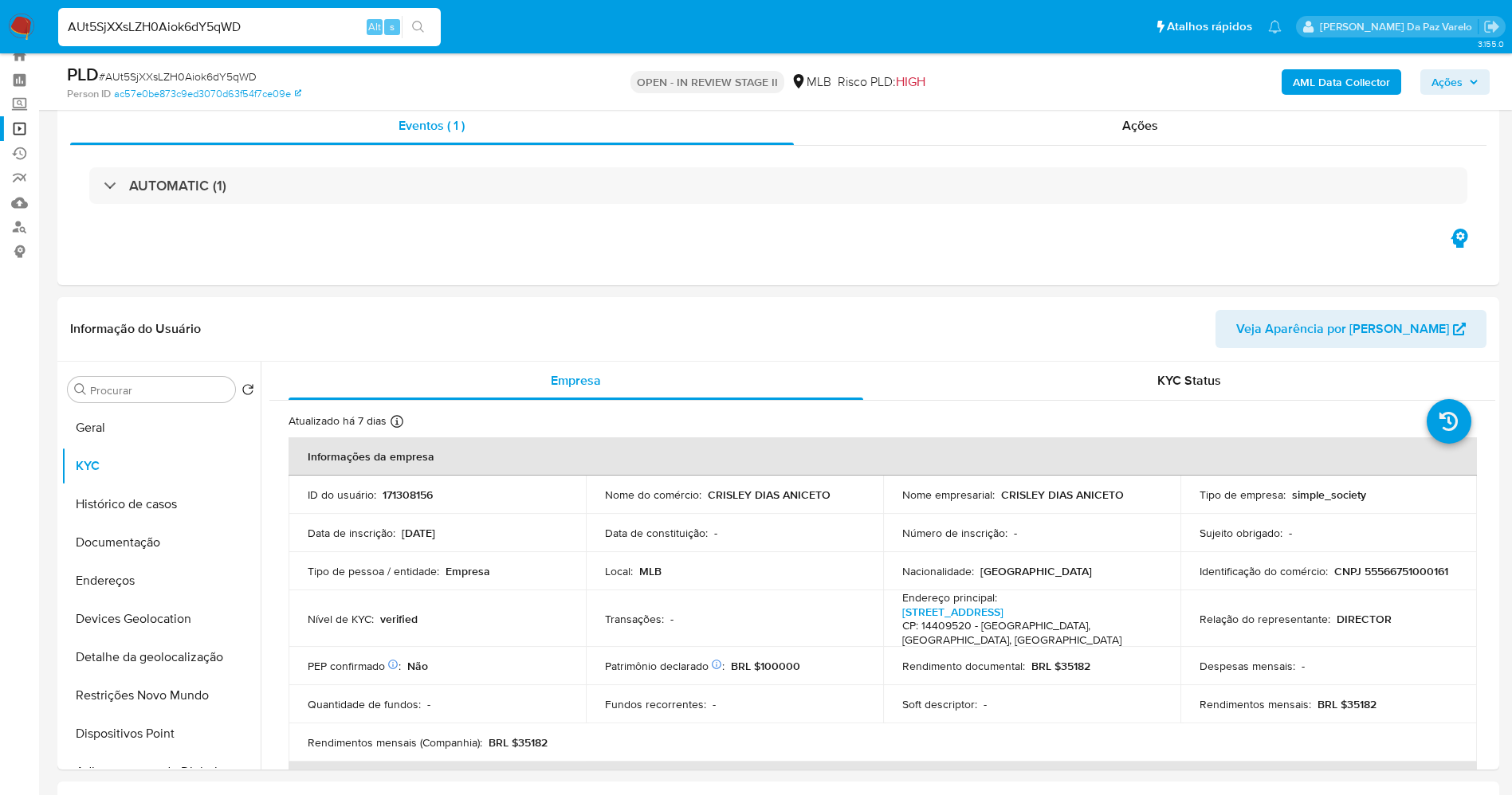
click at [343, 27] on input "AUt5SjXXsLZH0Aiok6dY5qWD" at bounding box center [249, 28] width 382 height 21
paste input "lL8kq7efpSiMYwR1h5eJRGiE"
type input "lL8kq7efpSiMYwR1h5eJRGiE"
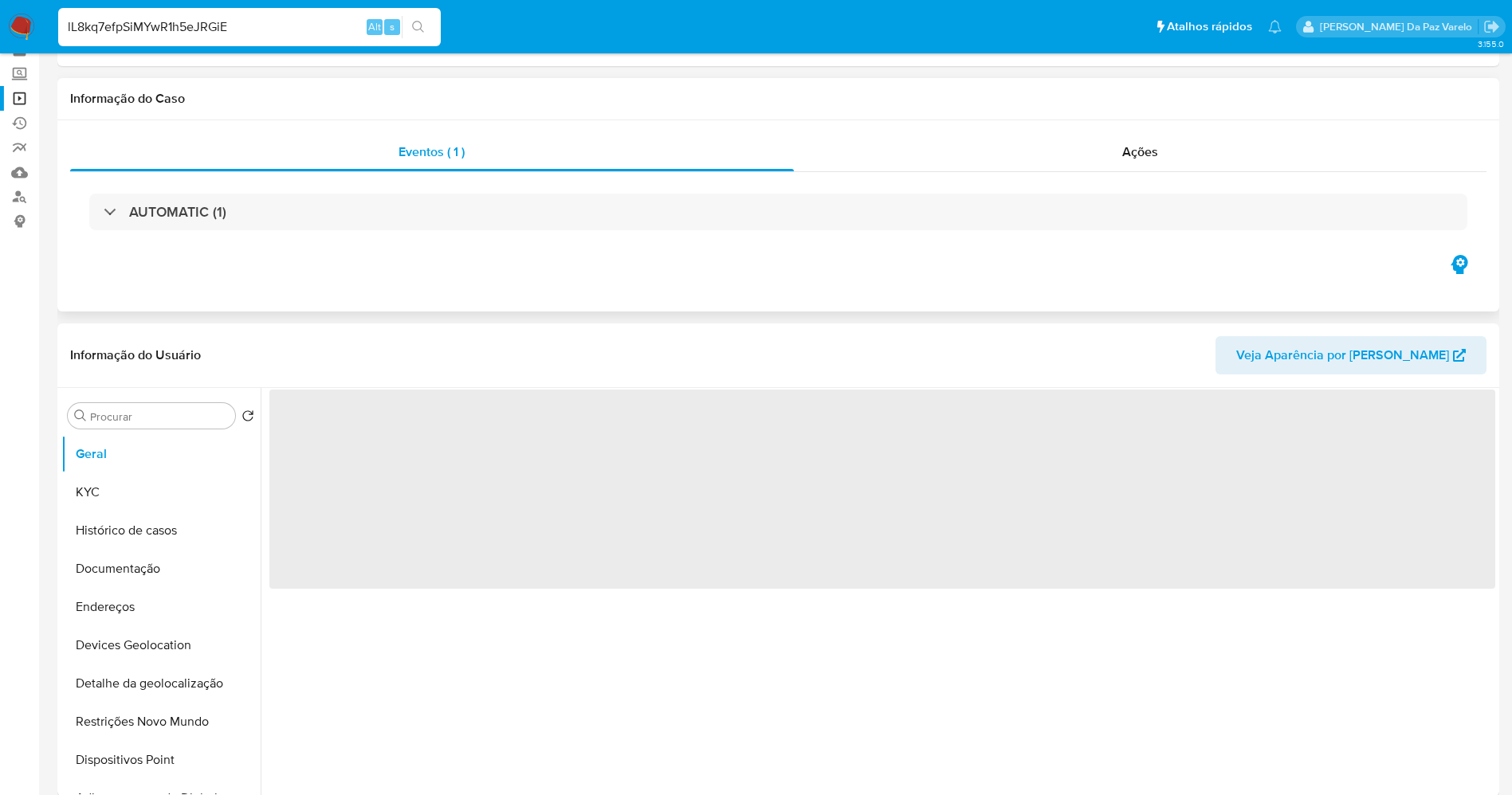
scroll to position [120, 0]
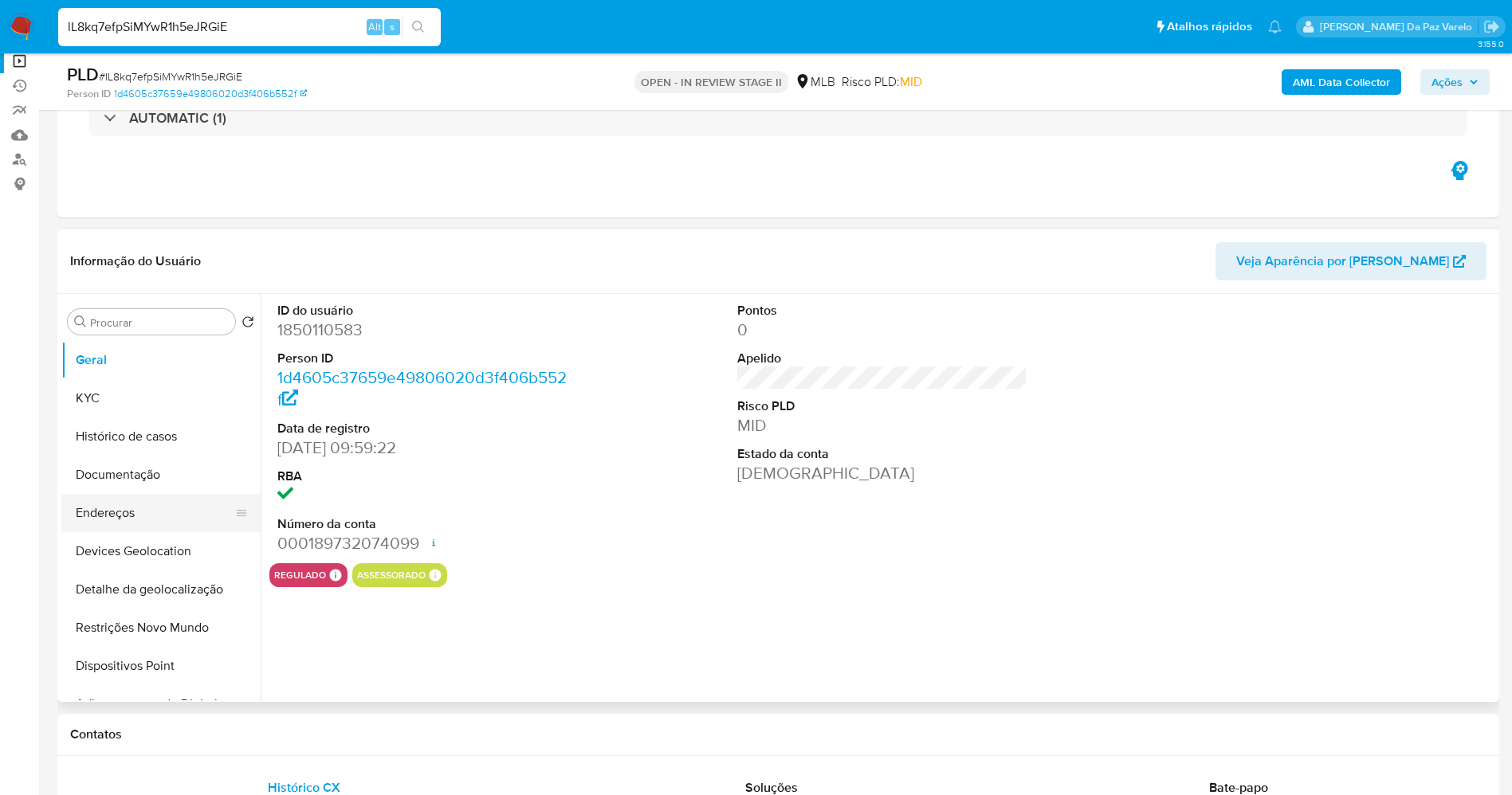
select select "10"
click at [159, 441] on button "Histórico de casos" at bounding box center [155, 436] width 186 height 38
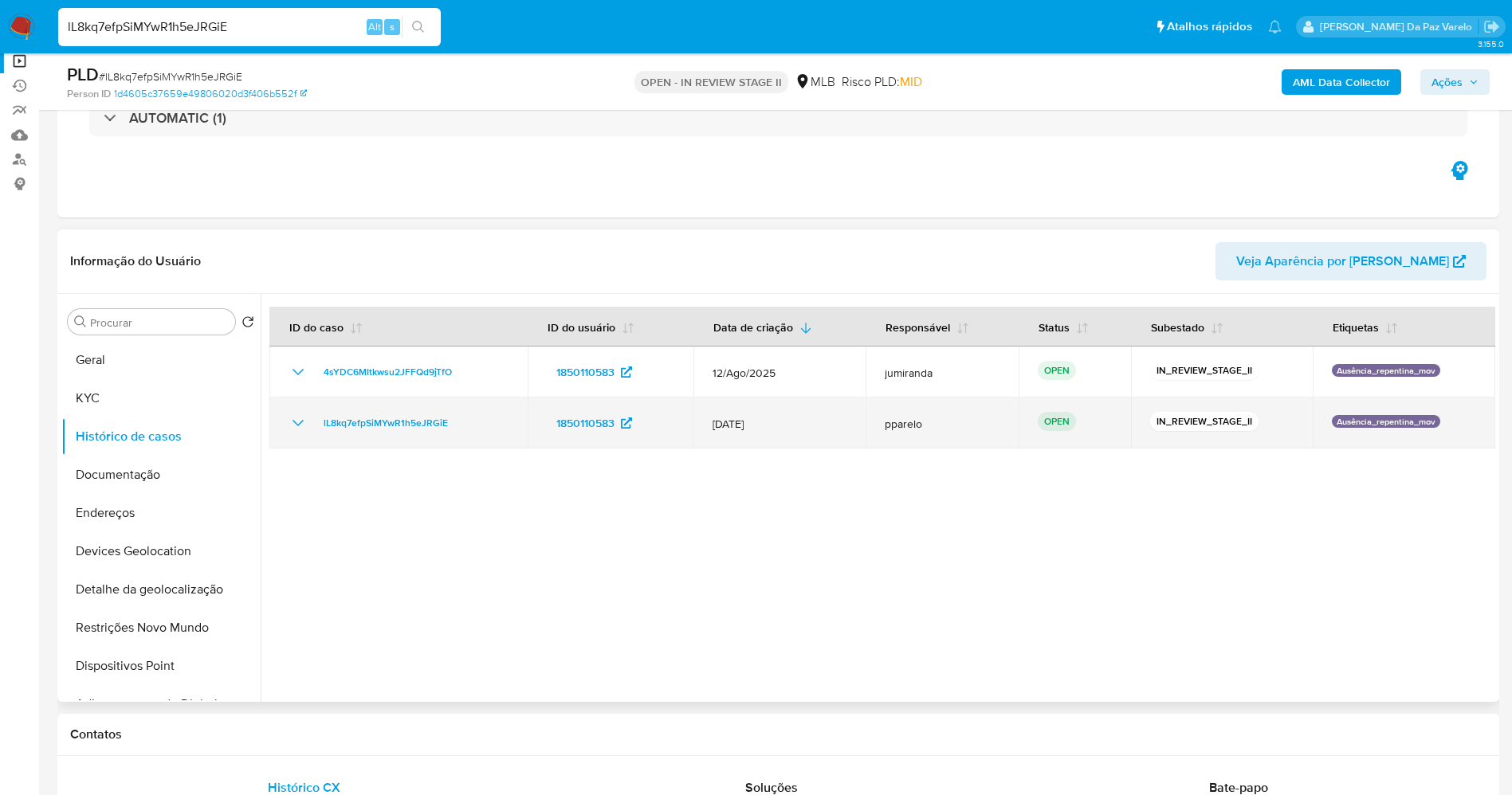
click at [293, 423] on icon "Mostrar/Ocultar" at bounding box center [298, 423] width 19 height 19
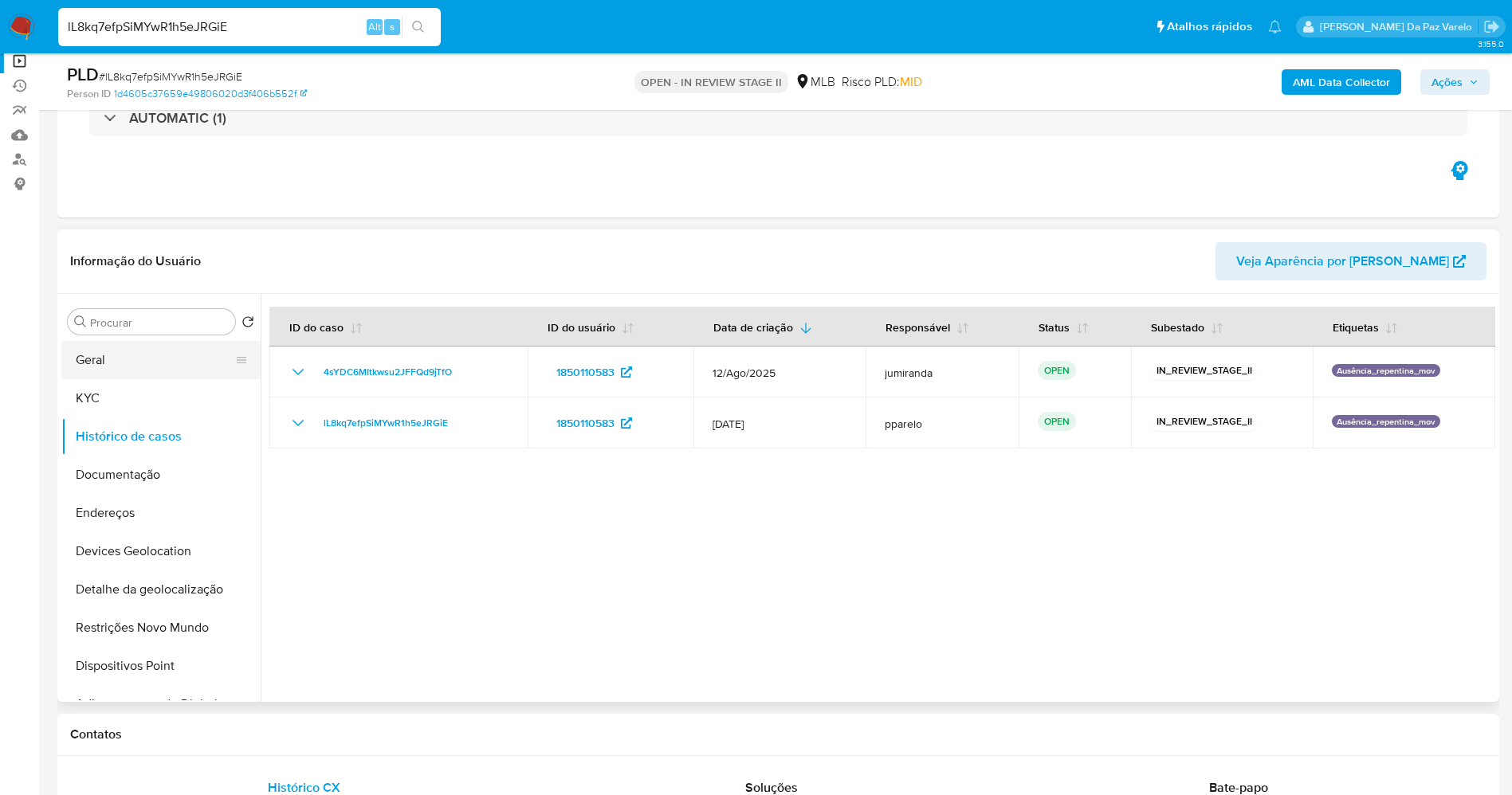
click at [235, 355] on icon at bounding box center [241, 360] width 13 height 13
click at [202, 359] on button "Geral" at bounding box center [155, 359] width 186 height 38
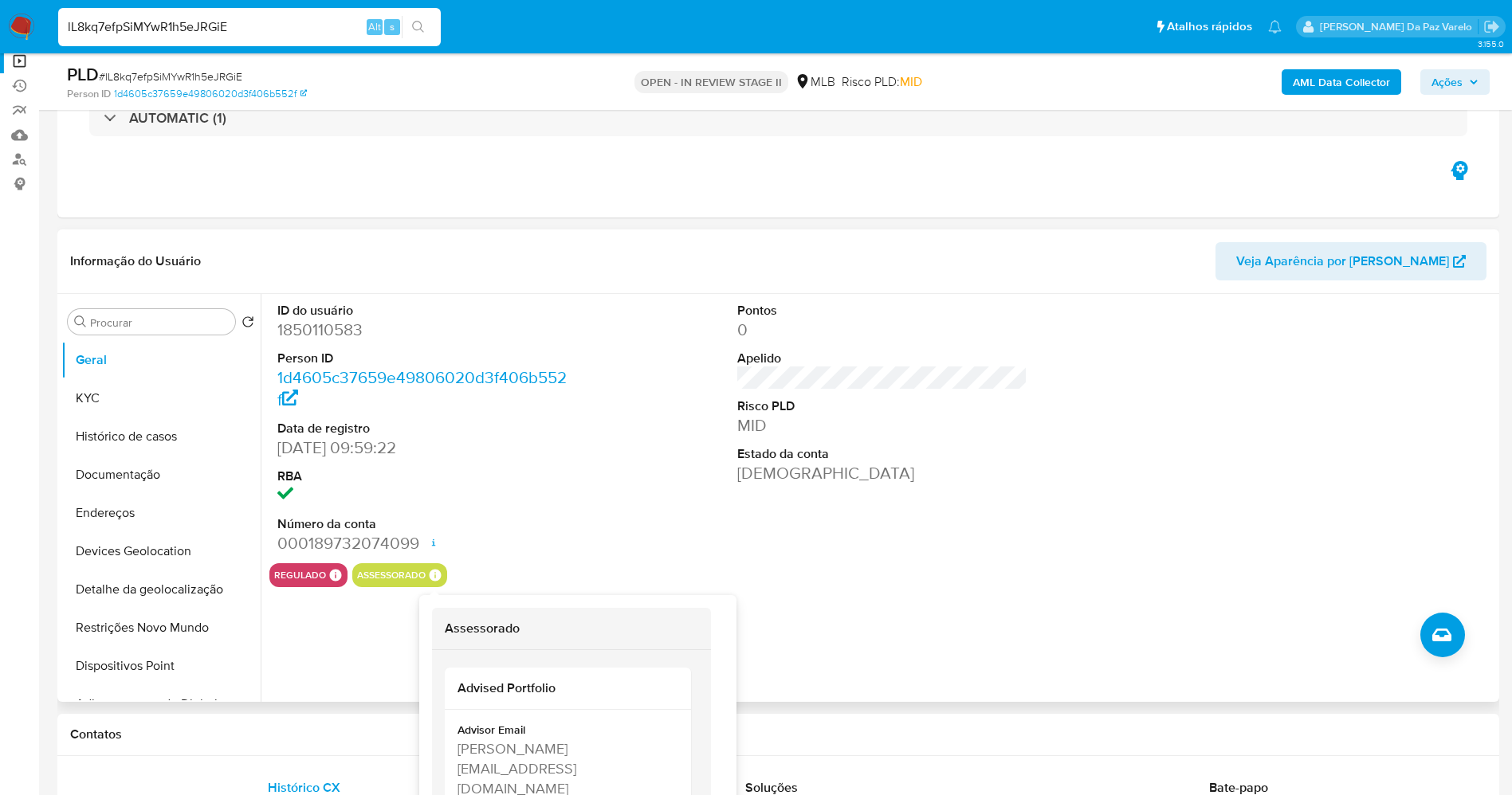
click at [440, 576] on icon at bounding box center [436, 575] width 12 height 12
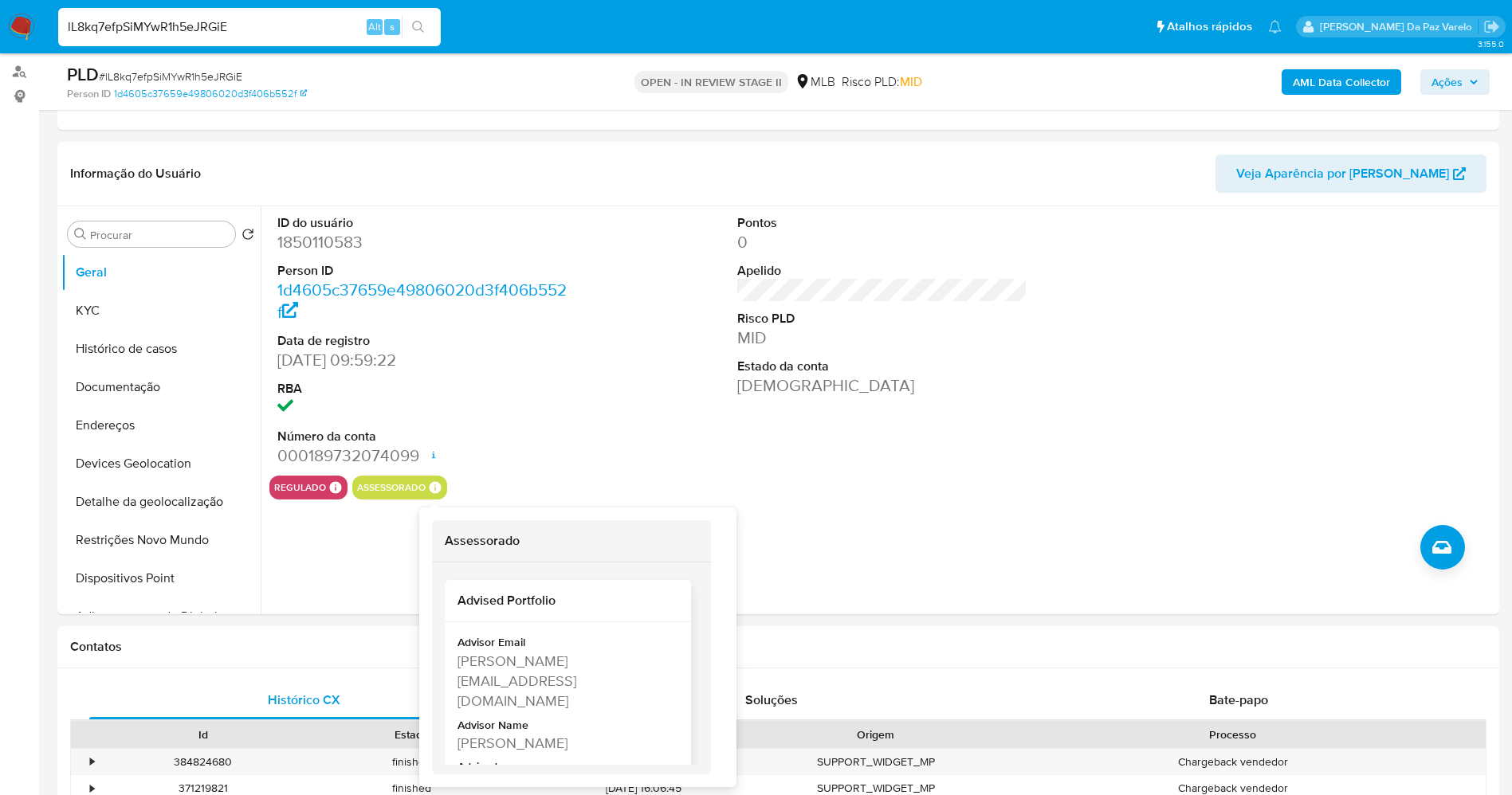
scroll to position [239, 0]
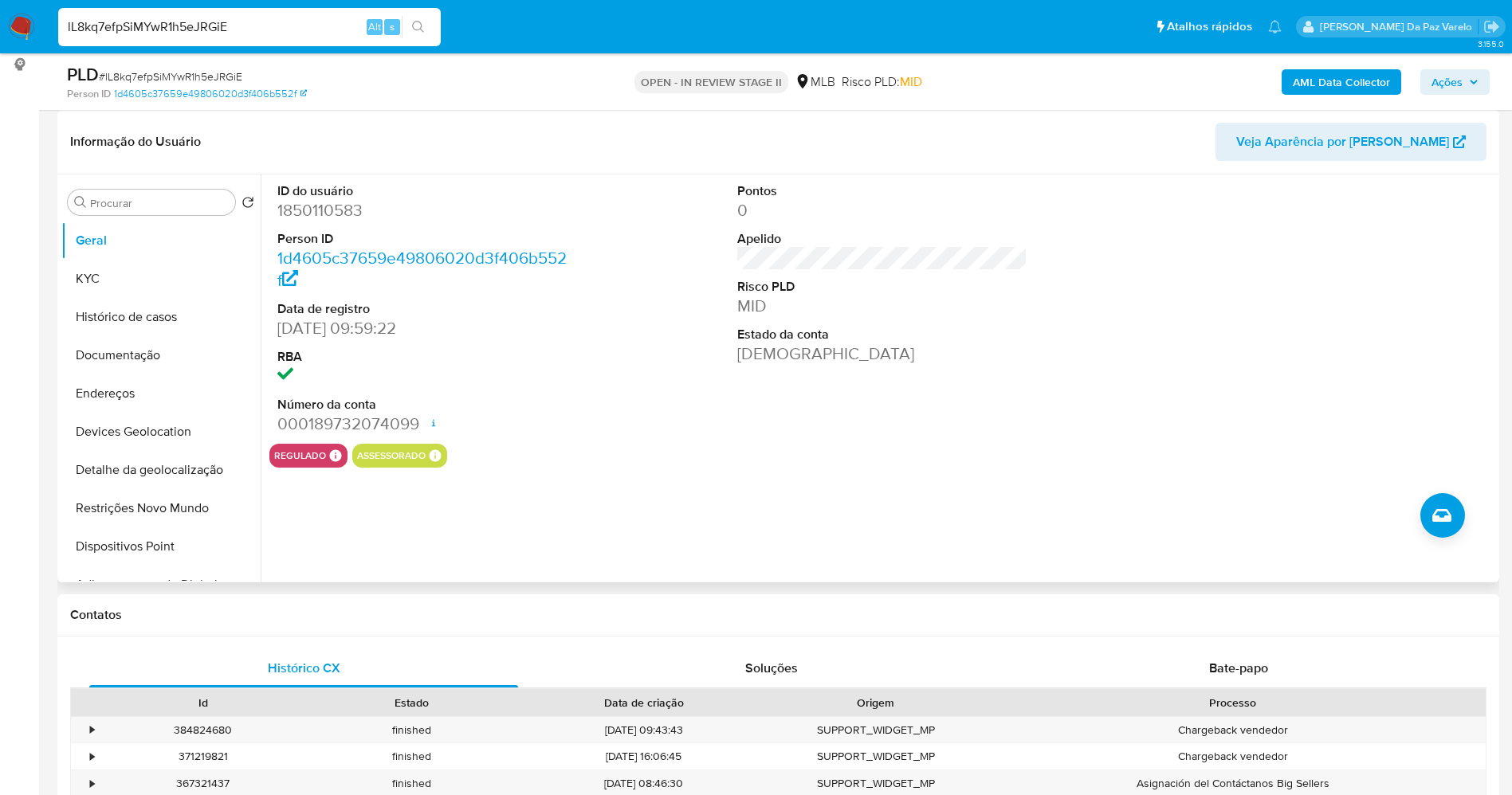
click at [429, 464] on div "assessorado Assessorado Advised Portfolio Advisor Email [PERSON_NAME][EMAIL_ADD…" at bounding box center [399, 456] width 95 height 24
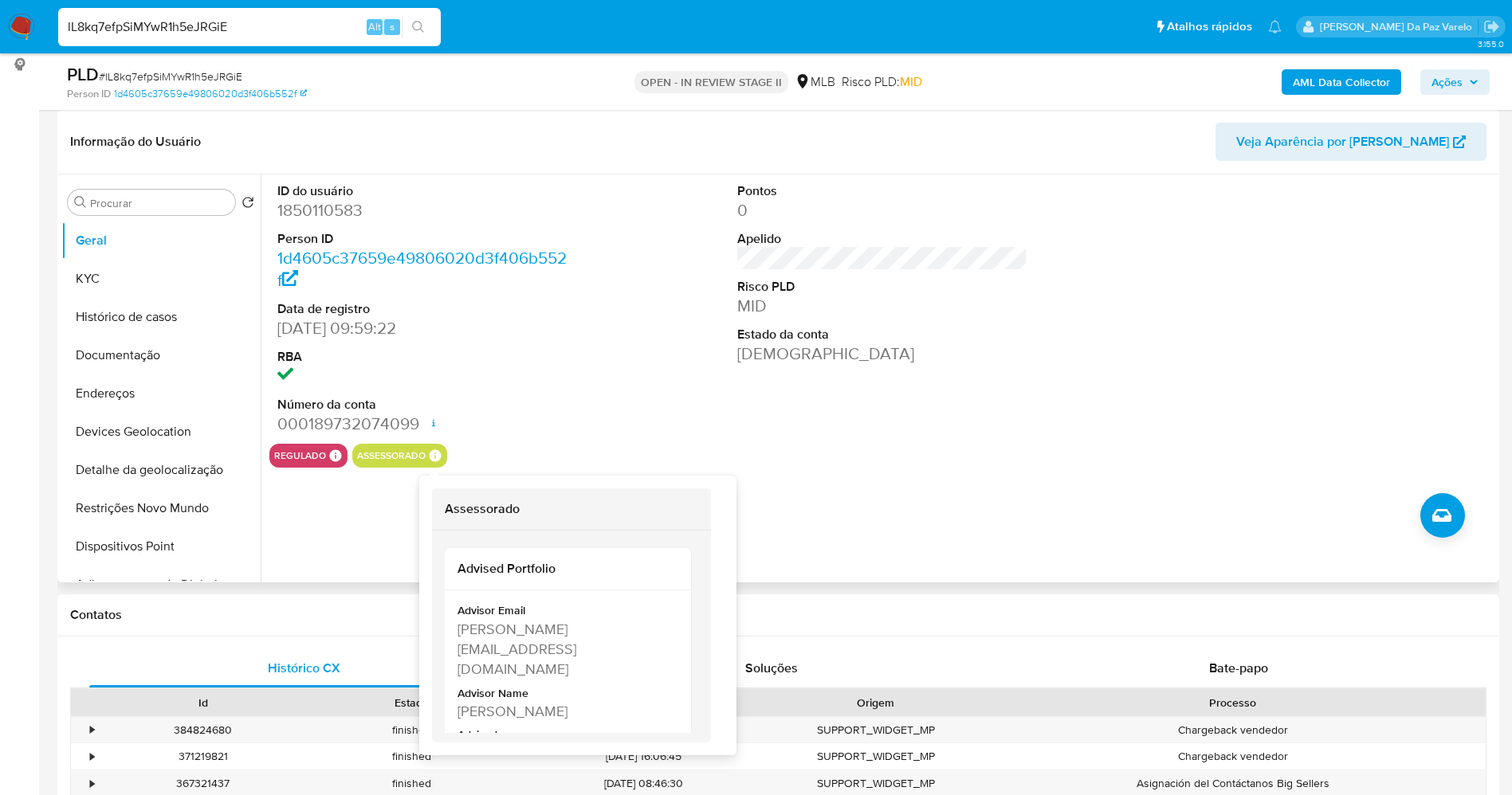
click at [432, 457] on icon at bounding box center [436, 455] width 12 height 12
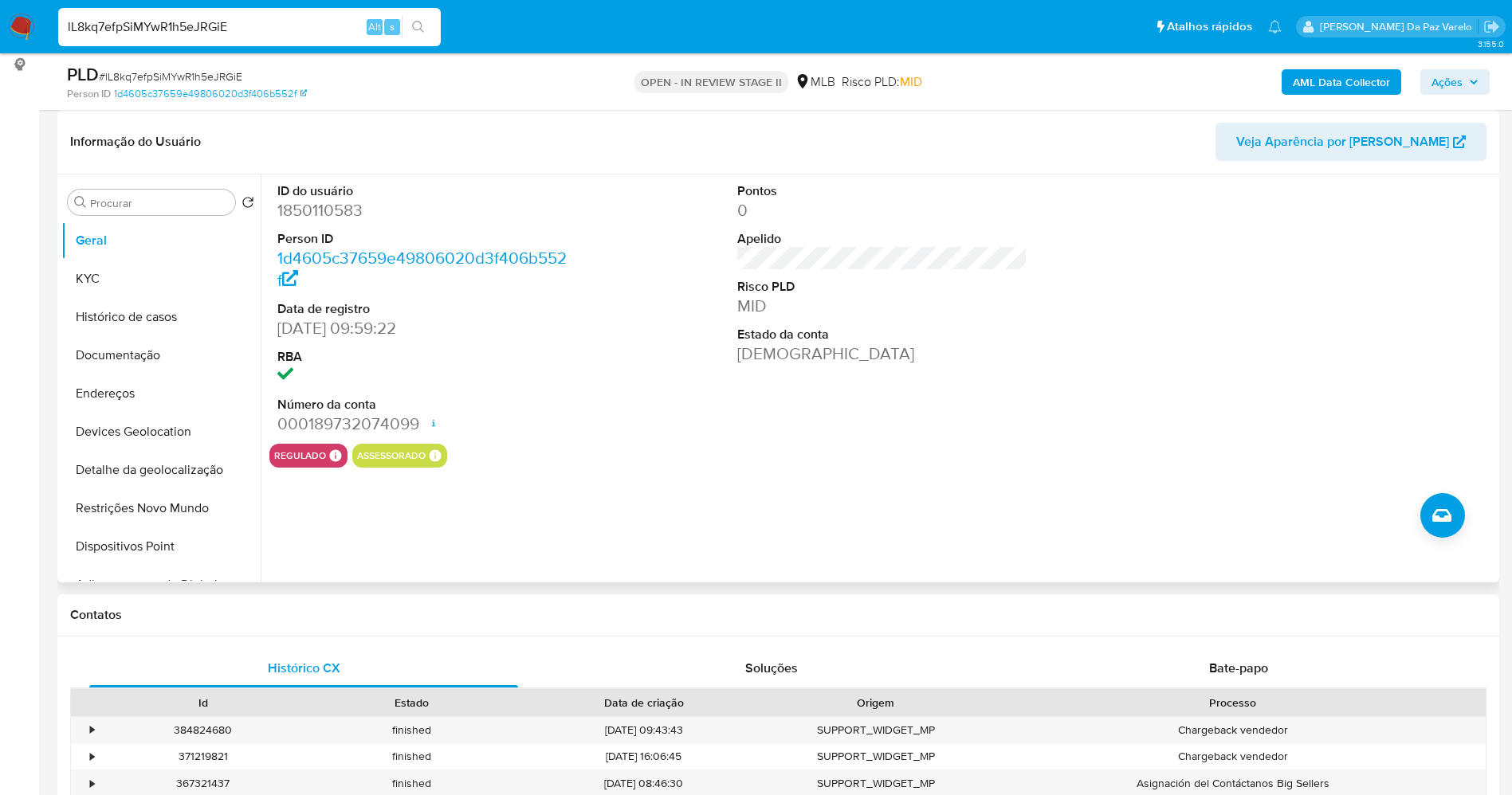
click at [428, 453] on icon at bounding box center [436, 456] width 15 height 15
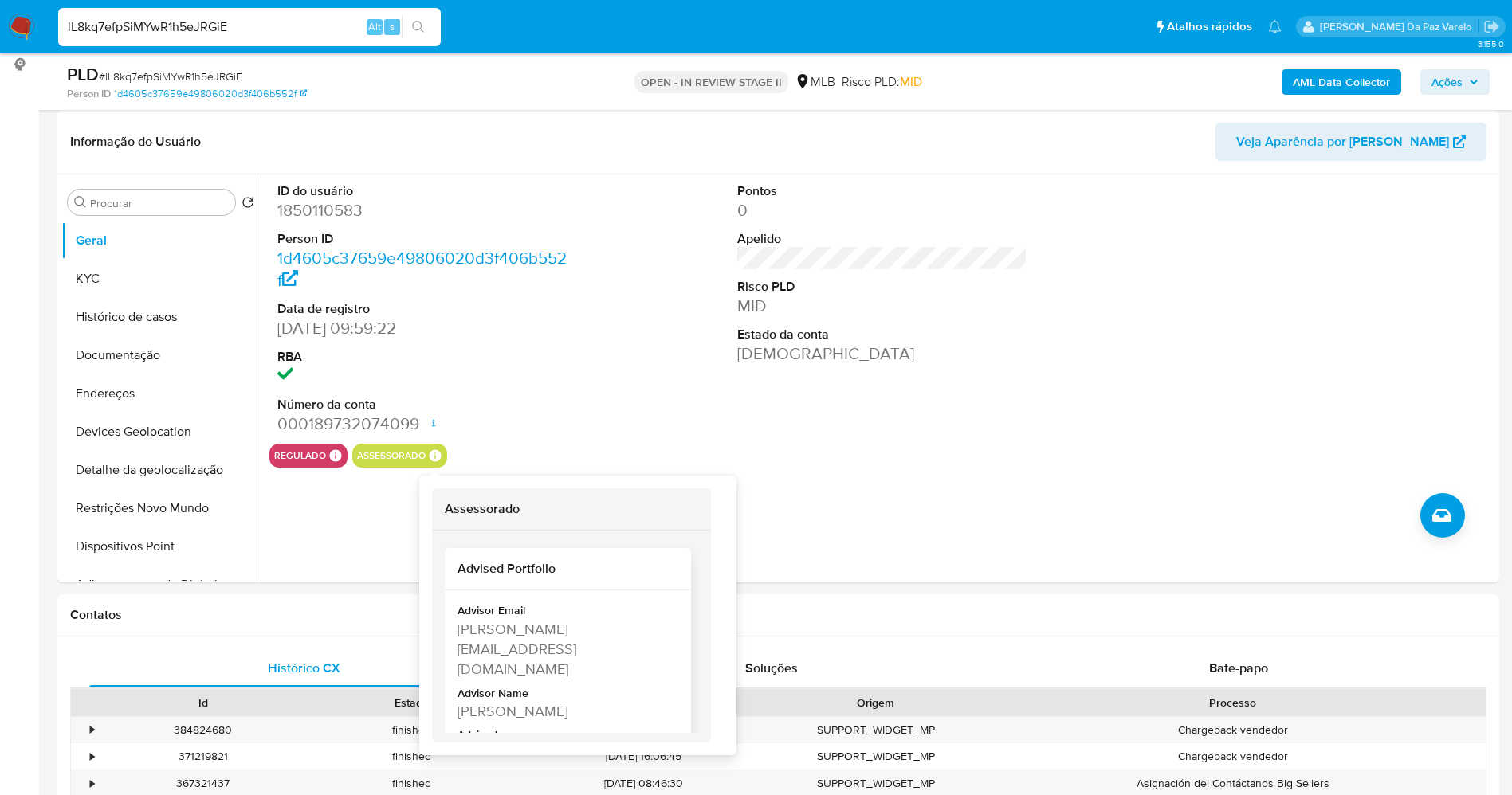
click at [483, 632] on div "[PERSON_NAME][EMAIL_ADDRESS][DOMAIN_NAME]" at bounding box center [566, 649] width 218 height 61
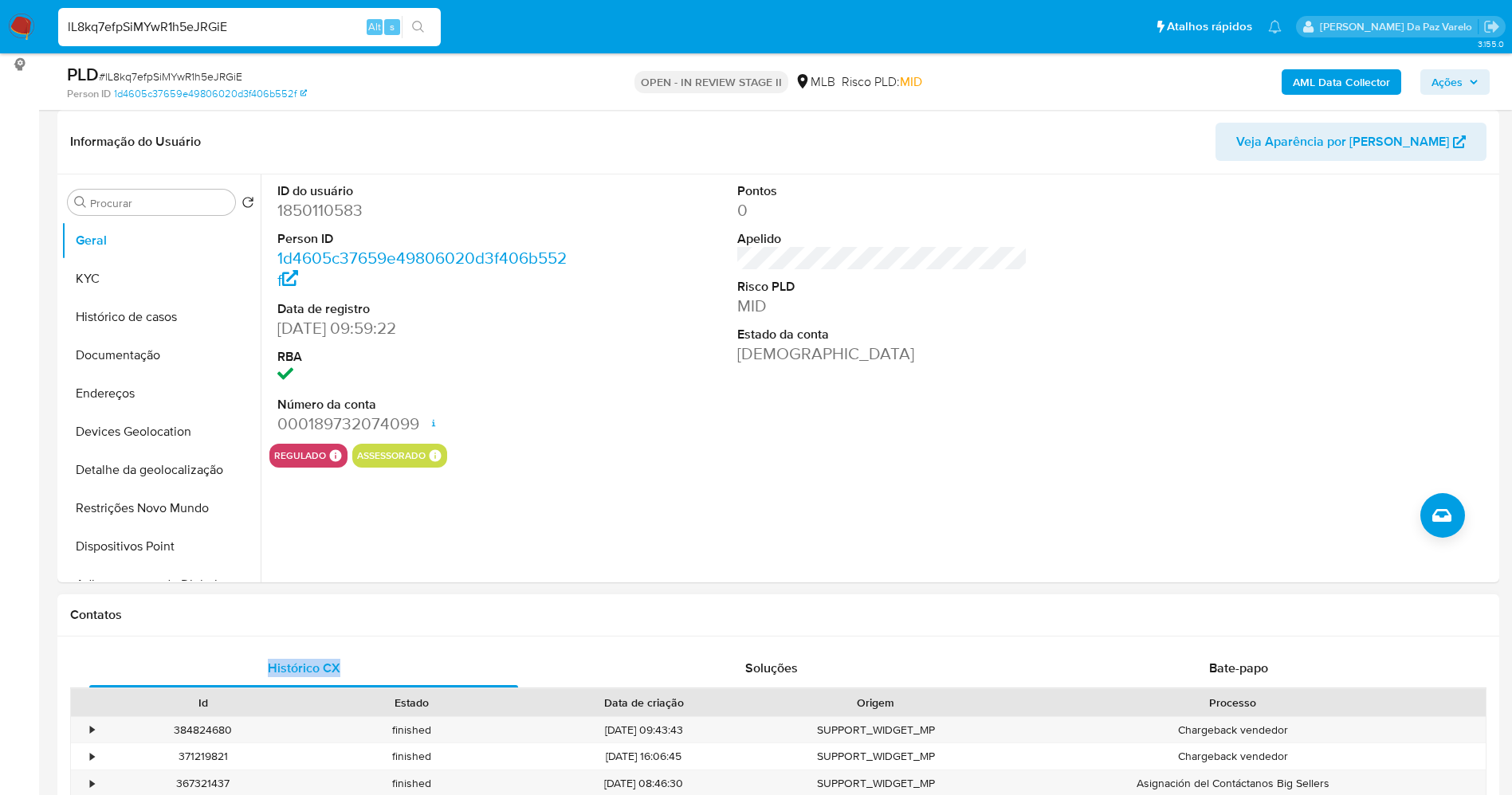
drag, startPoint x: 483, startPoint y: 632, endPoint x: 520, endPoint y: 636, distance: 37.2
click at [520, 636] on div "Contatos Histórico CX Soluções Bate-papo Id Estado Data de criação Origem Proce…" at bounding box center [778, 769] width 1442 height 350
click at [279, 25] on input "lL8kq7efpSiMYwR1h5eJRGiE" at bounding box center [249, 28] width 382 height 21
click at [133, 512] on button "Restrições Novo Mundo" at bounding box center [155, 508] width 186 height 38
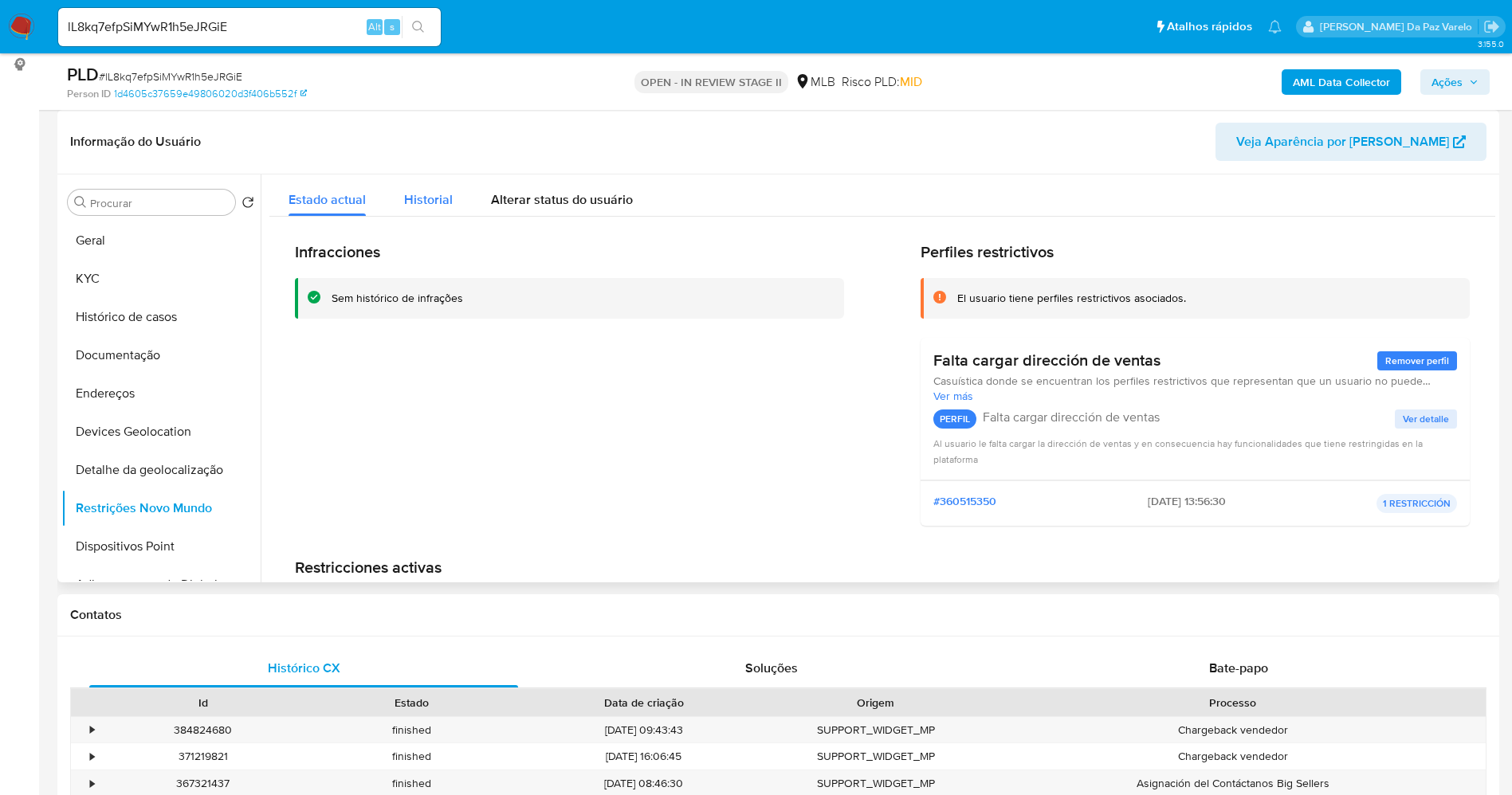
click at [447, 196] on span "Historial" at bounding box center [428, 199] width 49 height 19
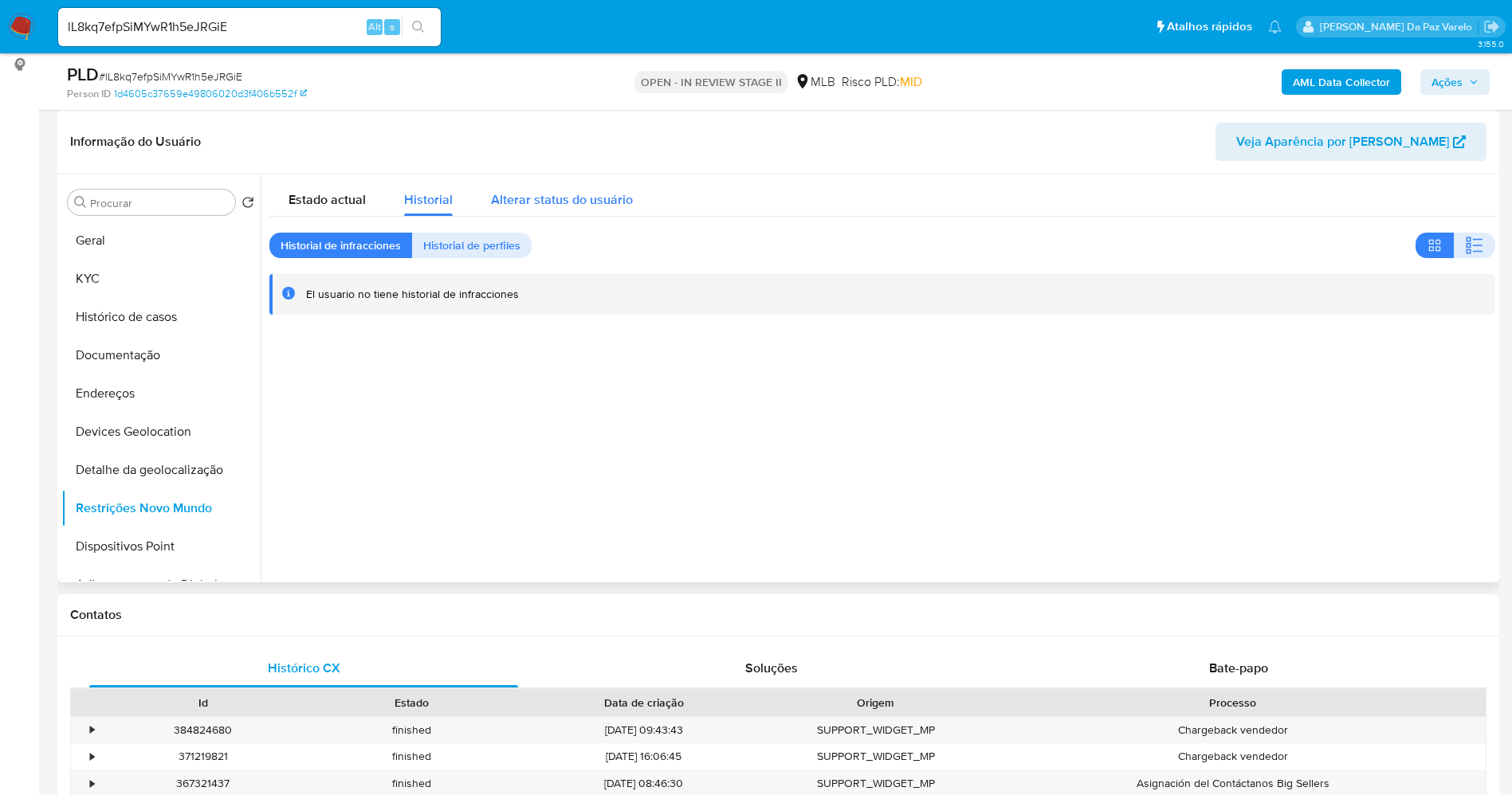
click at [538, 202] on span "Alterar status do usuário" at bounding box center [561, 199] width 142 height 19
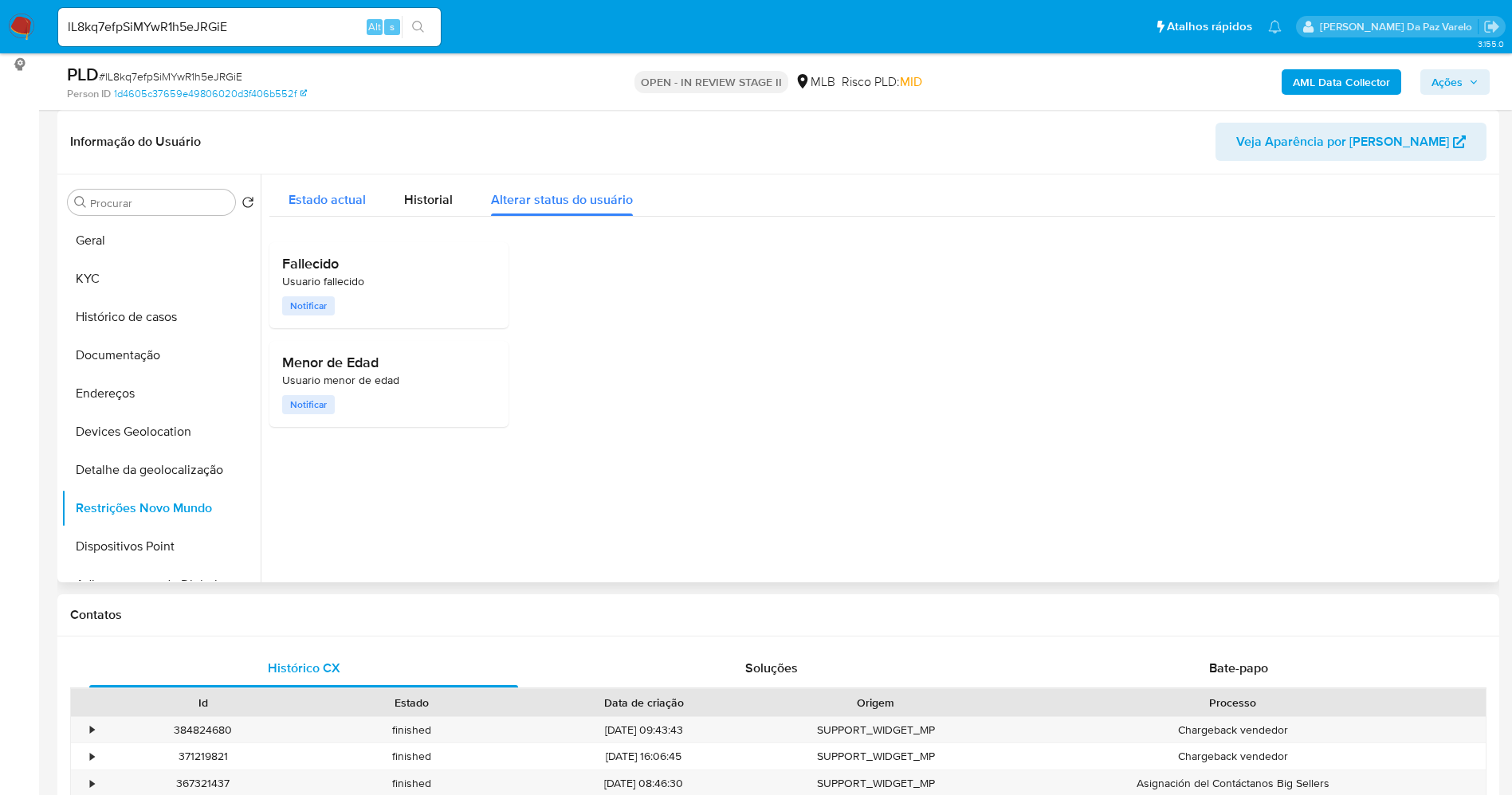
click at [331, 208] on span "Estado actual" at bounding box center [326, 199] width 77 height 19
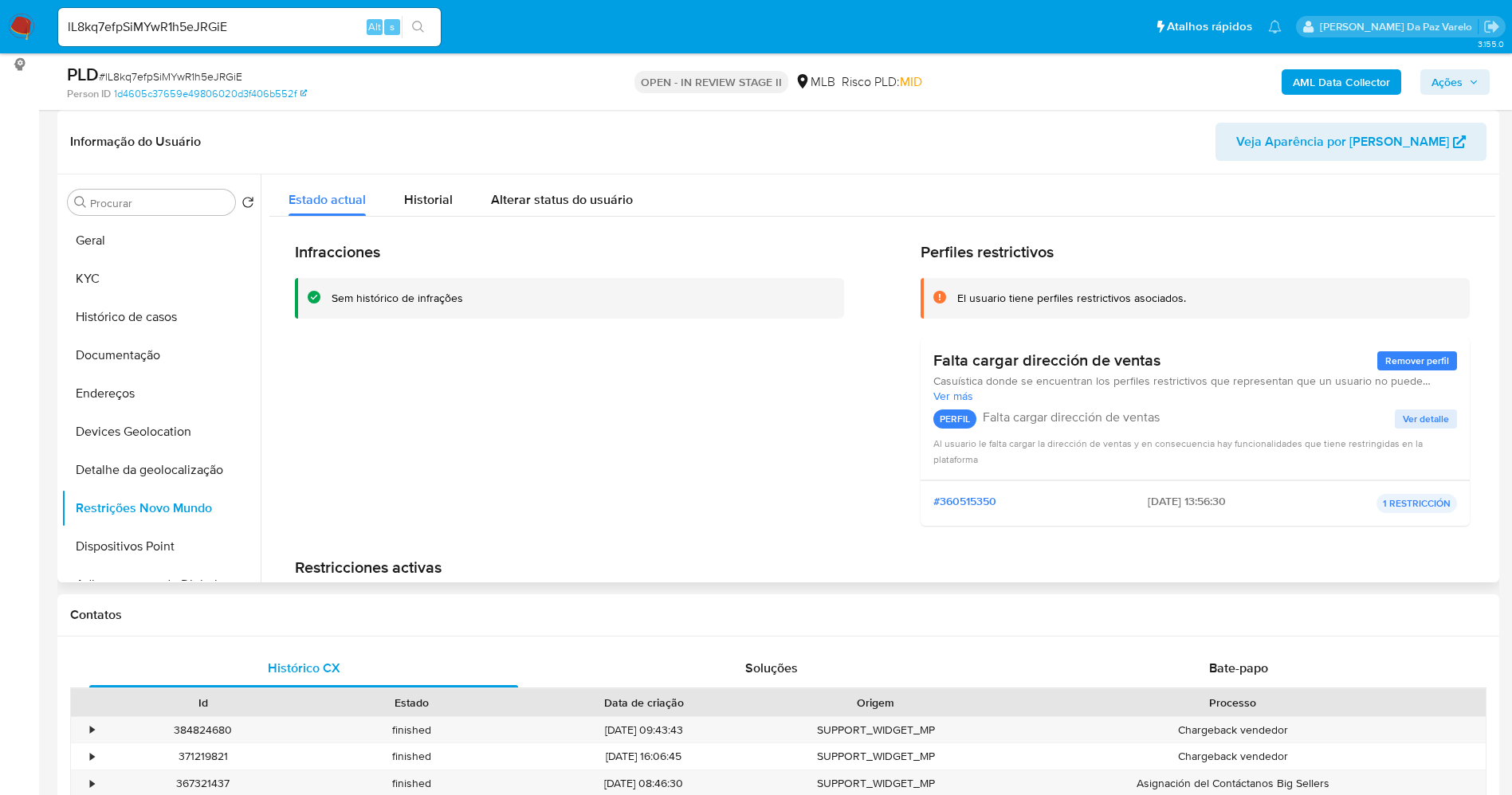
click at [969, 358] on h3 "Falta cargar dirección de ventas" at bounding box center [1047, 360] width 228 height 20
drag, startPoint x: 969, startPoint y: 358, endPoint x: 1147, endPoint y: 358, distance: 178.0
click at [1147, 358] on h3 "Falta cargar dirección de ventas" at bounding box center [1047, 360] width 228 height 20
click at [1007, 382] on span "Casuística donde se encuentran los perfiles restrictivos que representan que un…" at bounding box center [1195, 381] width 524 height 15
drag, startPoint x: 1007, startPoint y: 382, endPoint x: 1308, endPoint y: 385, distance: 301.0
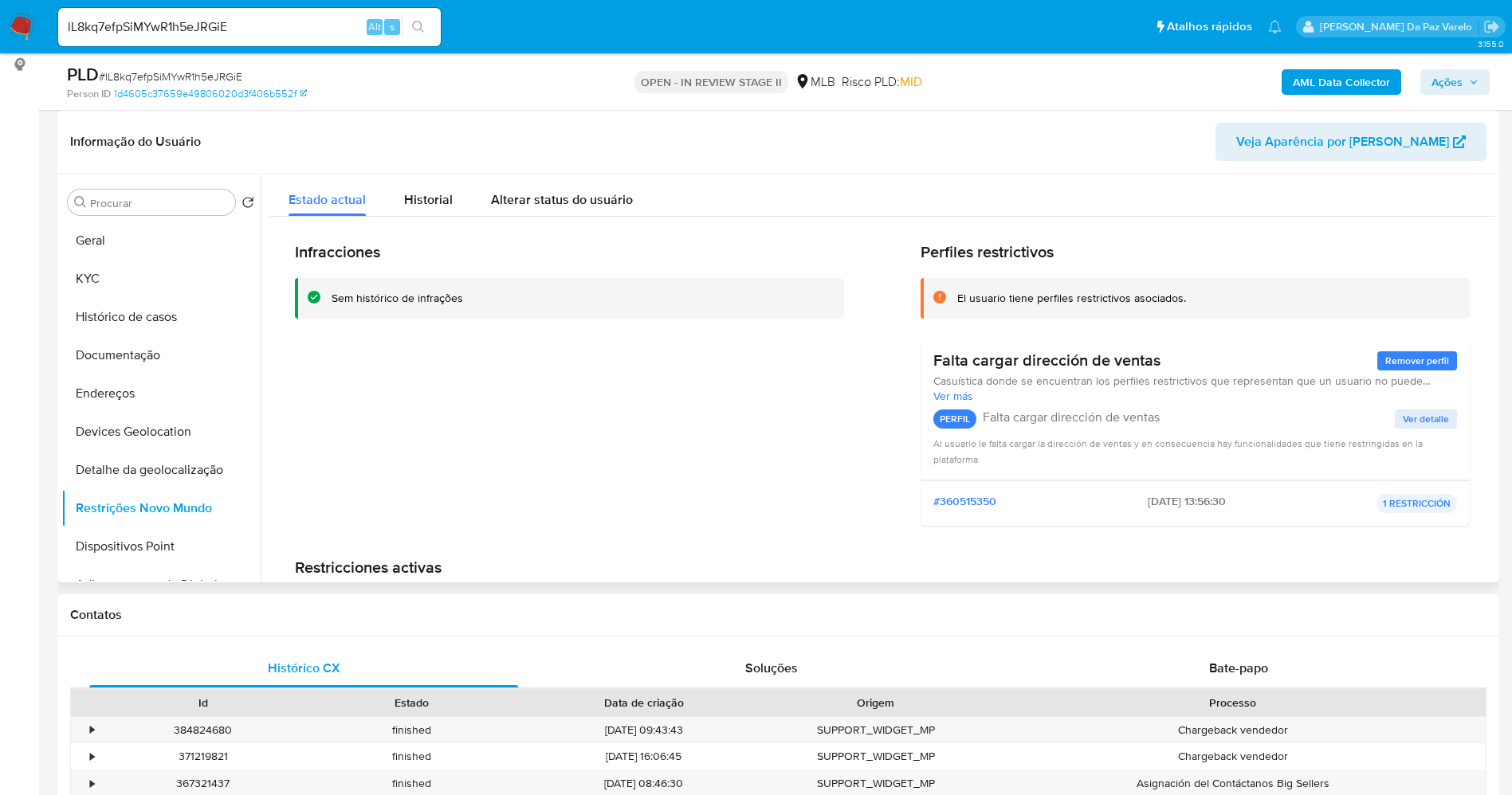
click at [1308, 385] on span "Casuística donde se encuentran los perfiles restrictivos que representan que un…" at bounding box center [1195, 381] width 524 height 15
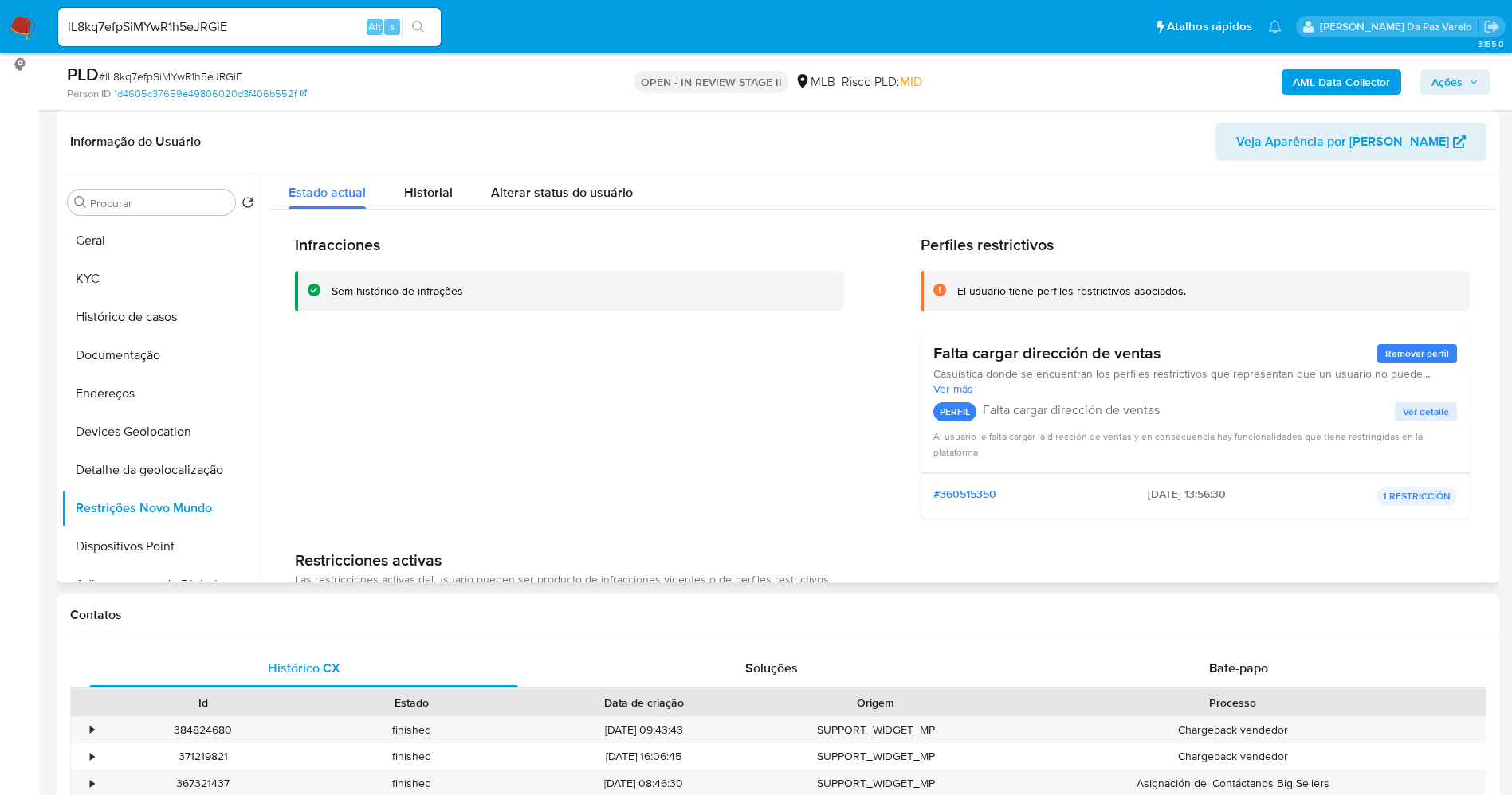
scroll to position [0, 0]
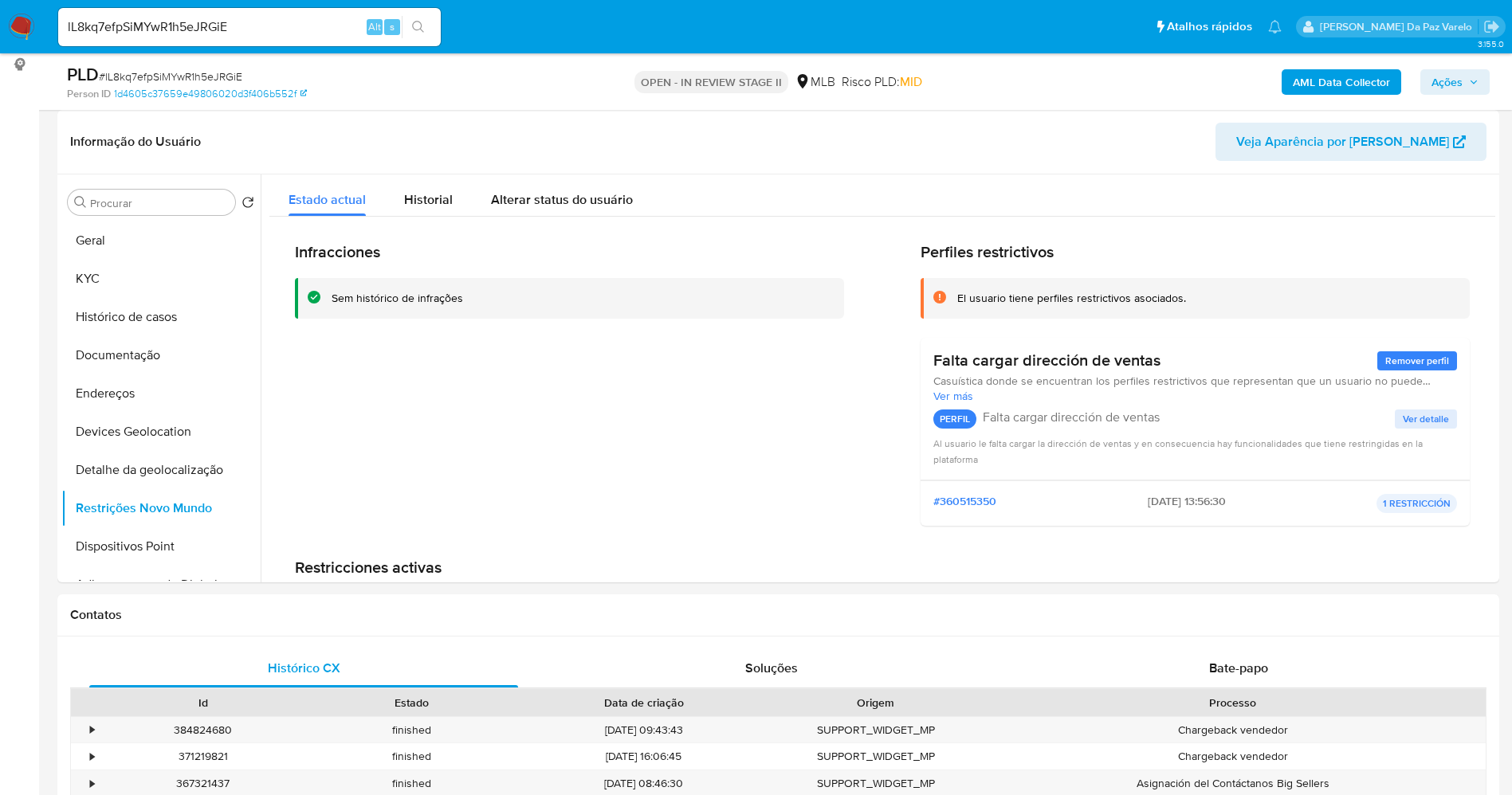
click at [334, 35] on input "lL8kq7efpSiMYwR1h5eJRGiE" at bounding box center [249, 28] width 382 height 21
paste input "jlJK9WXPp6ECbAnxIGdmENBV"
type input "jlJK9WXPp6ECbAnxIGdmENBV"
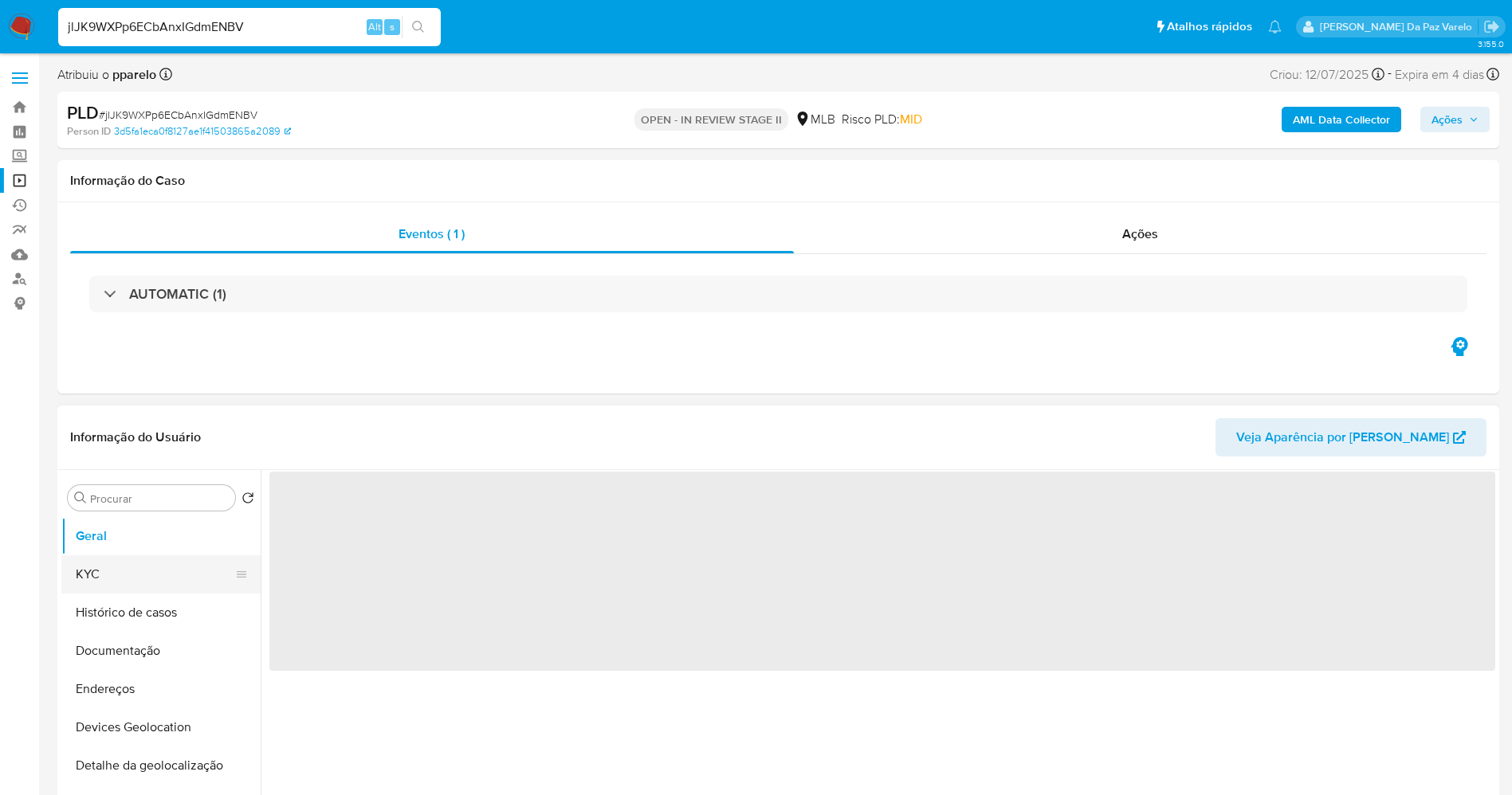
click at [124, 576] on button "KYC" at bounding box center [155, 574] width 186 height 38
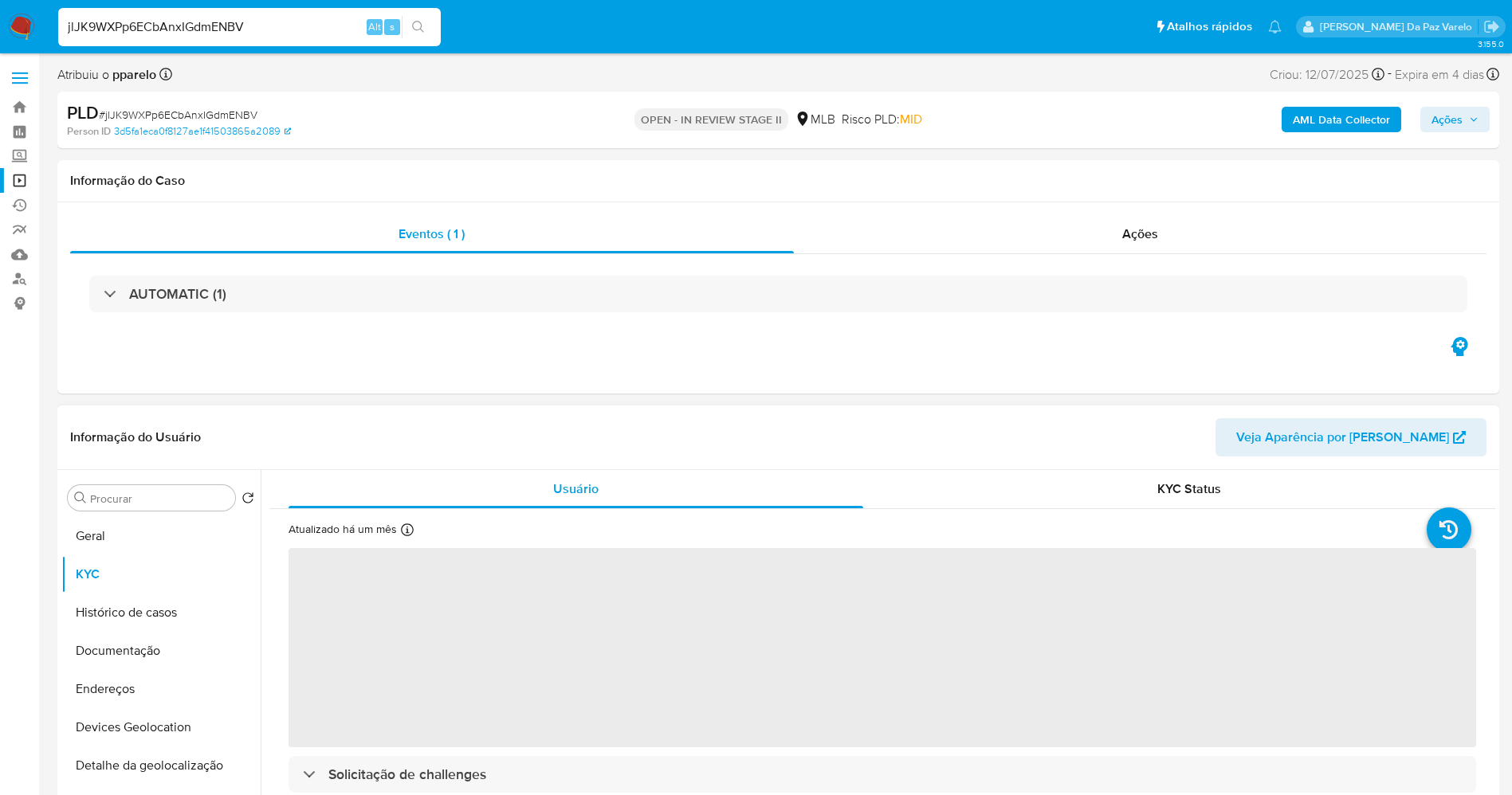
select select "10"
click at [405, 532] on icon at bounding box center [407, 530] width 13 height 13
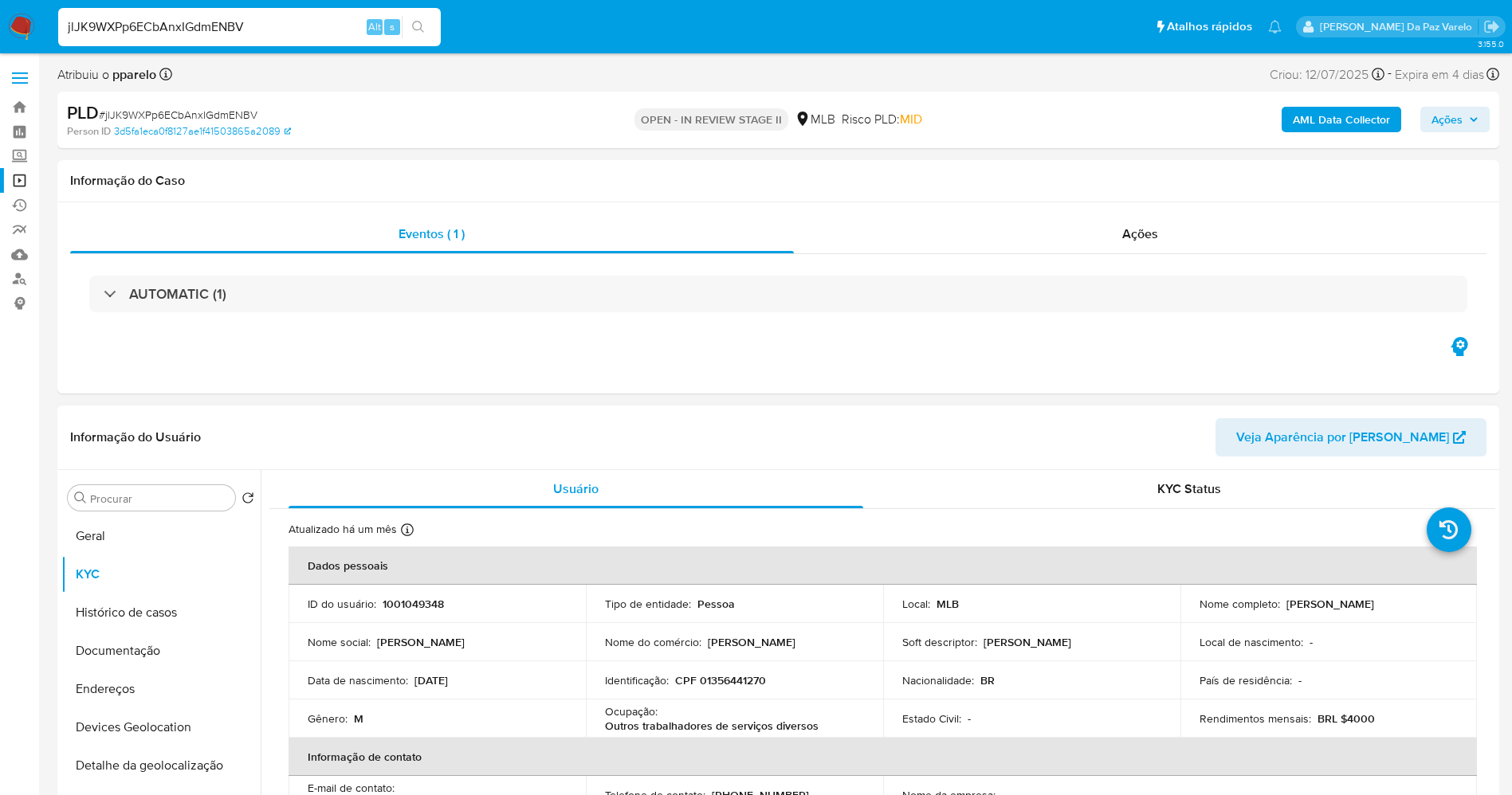
click at [414, 538] on div "Atualizado há um mês Criado: [DATE] 11:25:03 Atualizado: [DATE] 12:09:00" at bounding box center [375, 533] width 173 height 21
click at [406, 533] on icon at bounding box center [407, 530] width 13 height 13
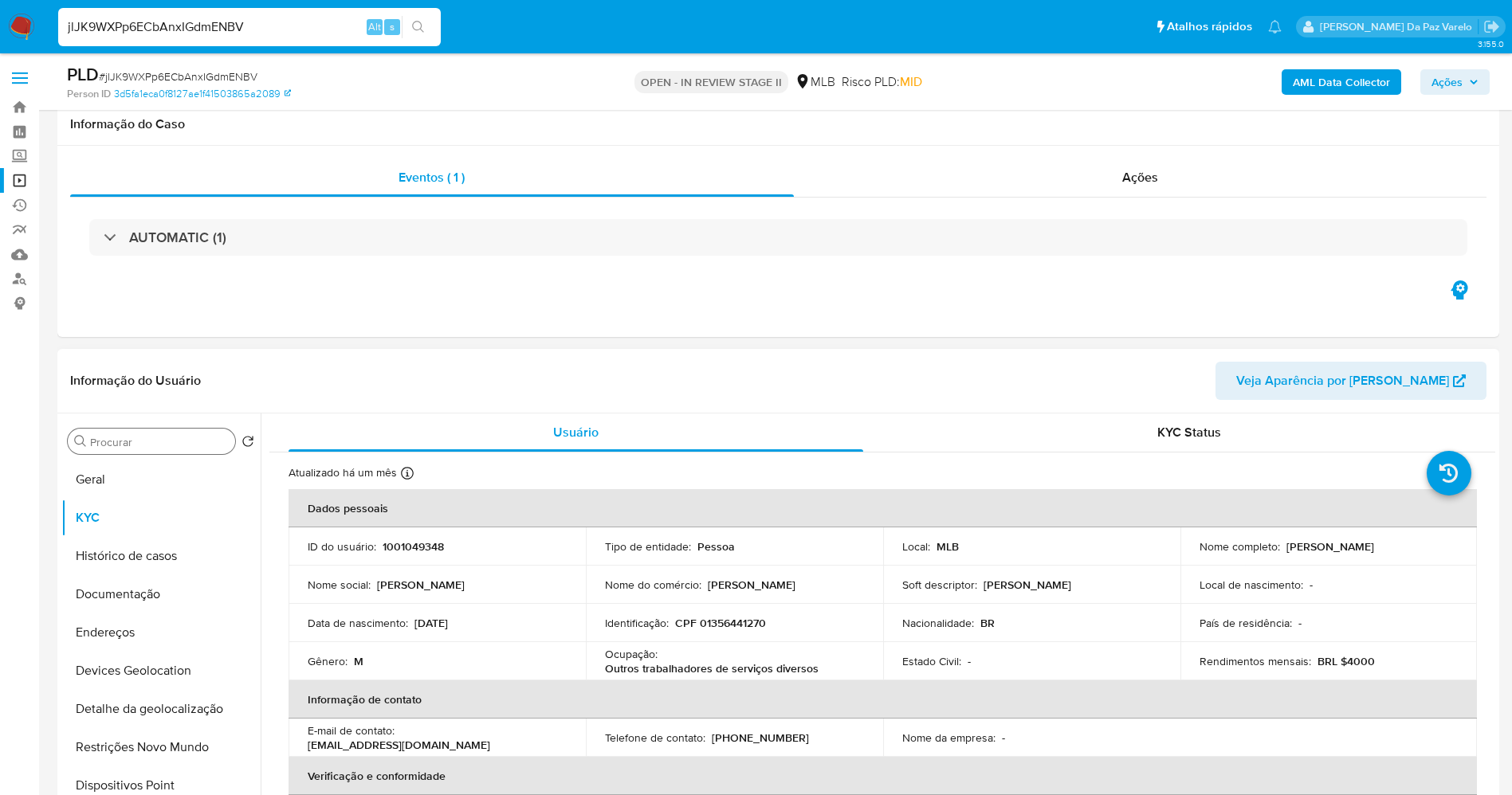
scroll to position [239, 0]
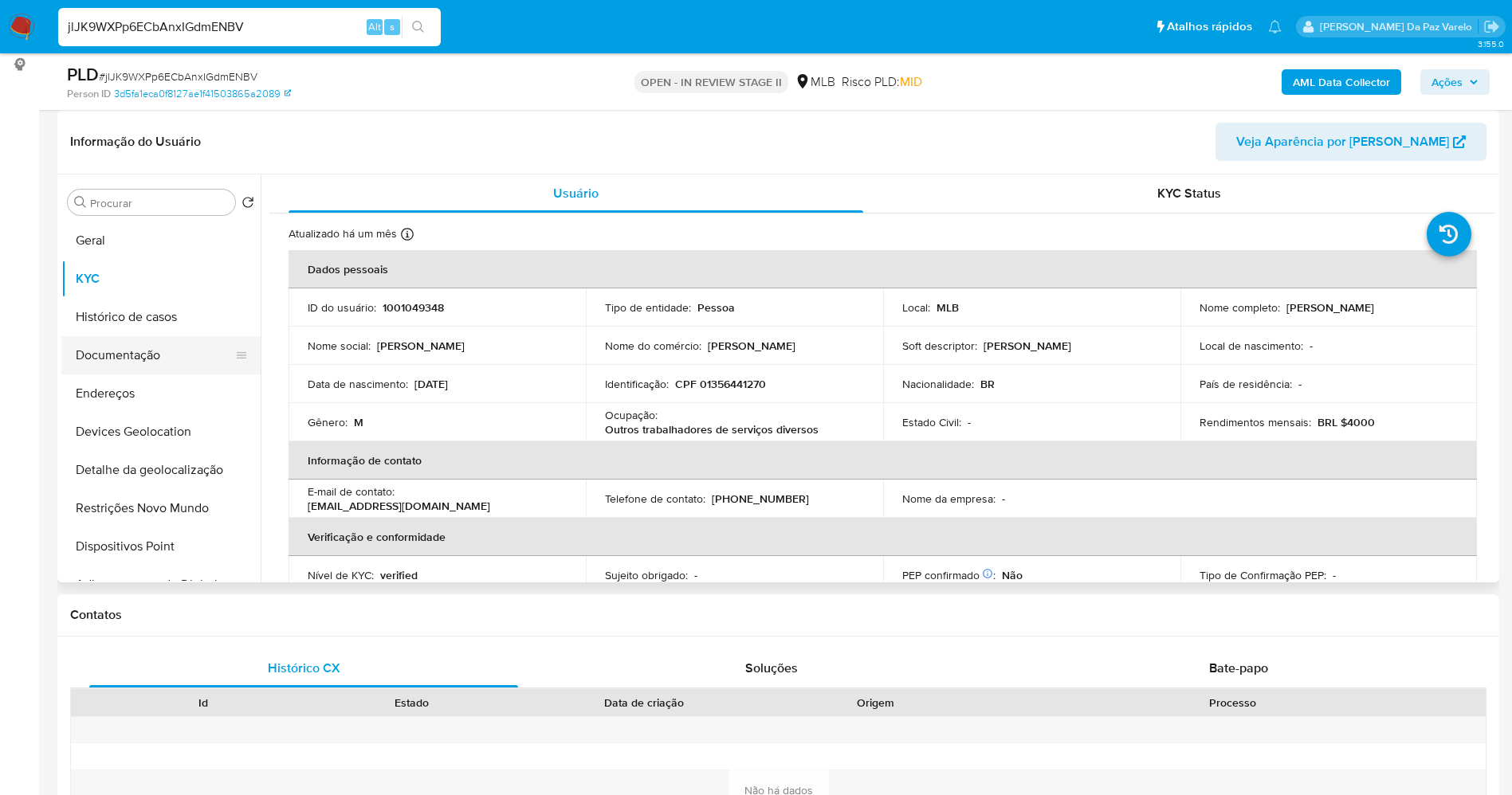
click at [153, 365] on button "Documentação" at bounding box center [155, 355] width 186 height 38
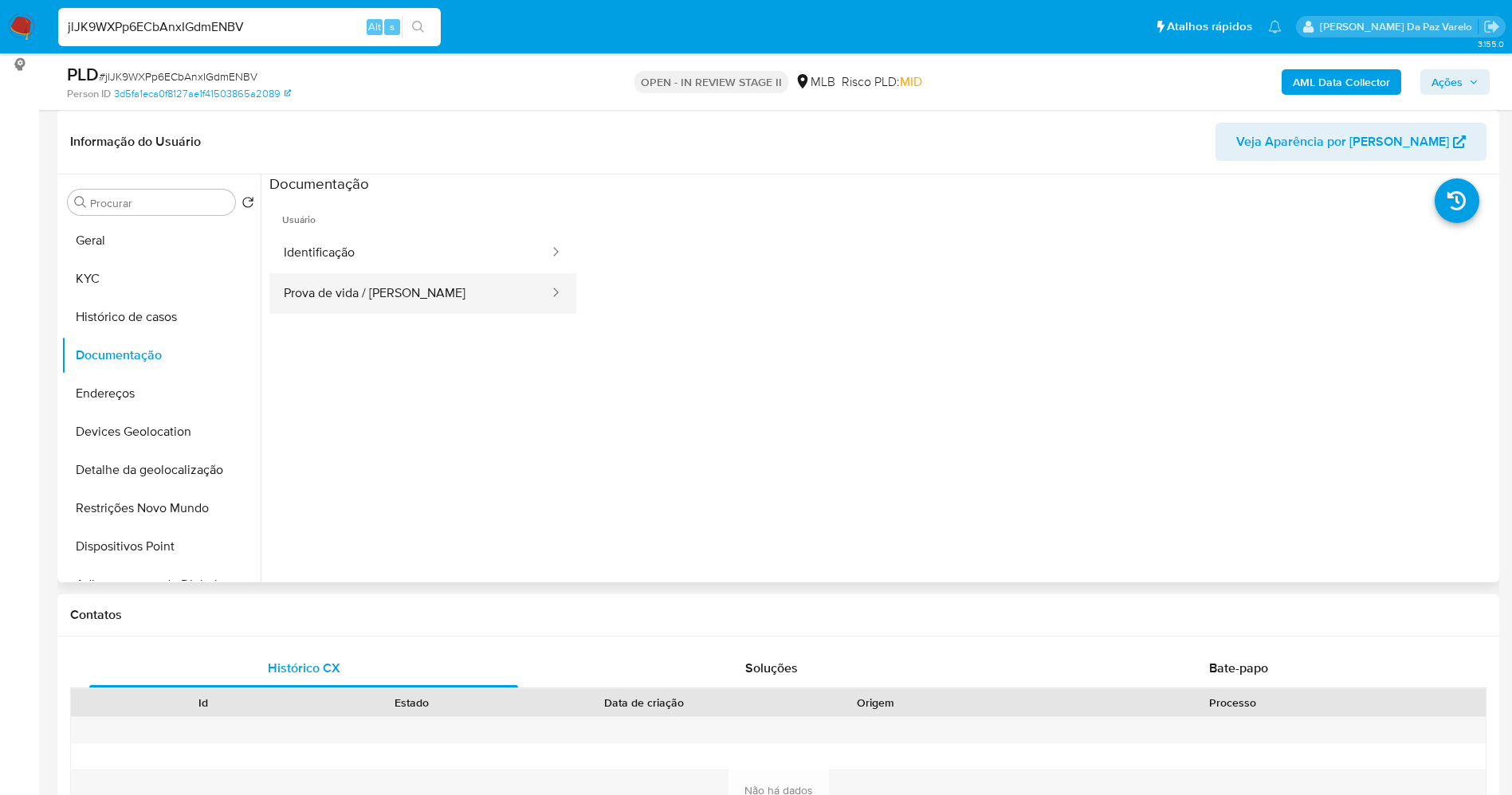
click at [397, 293] on button "Prova de vida / [PERSON_NAME]" at bounding box center [410, 294] width 281 height 40
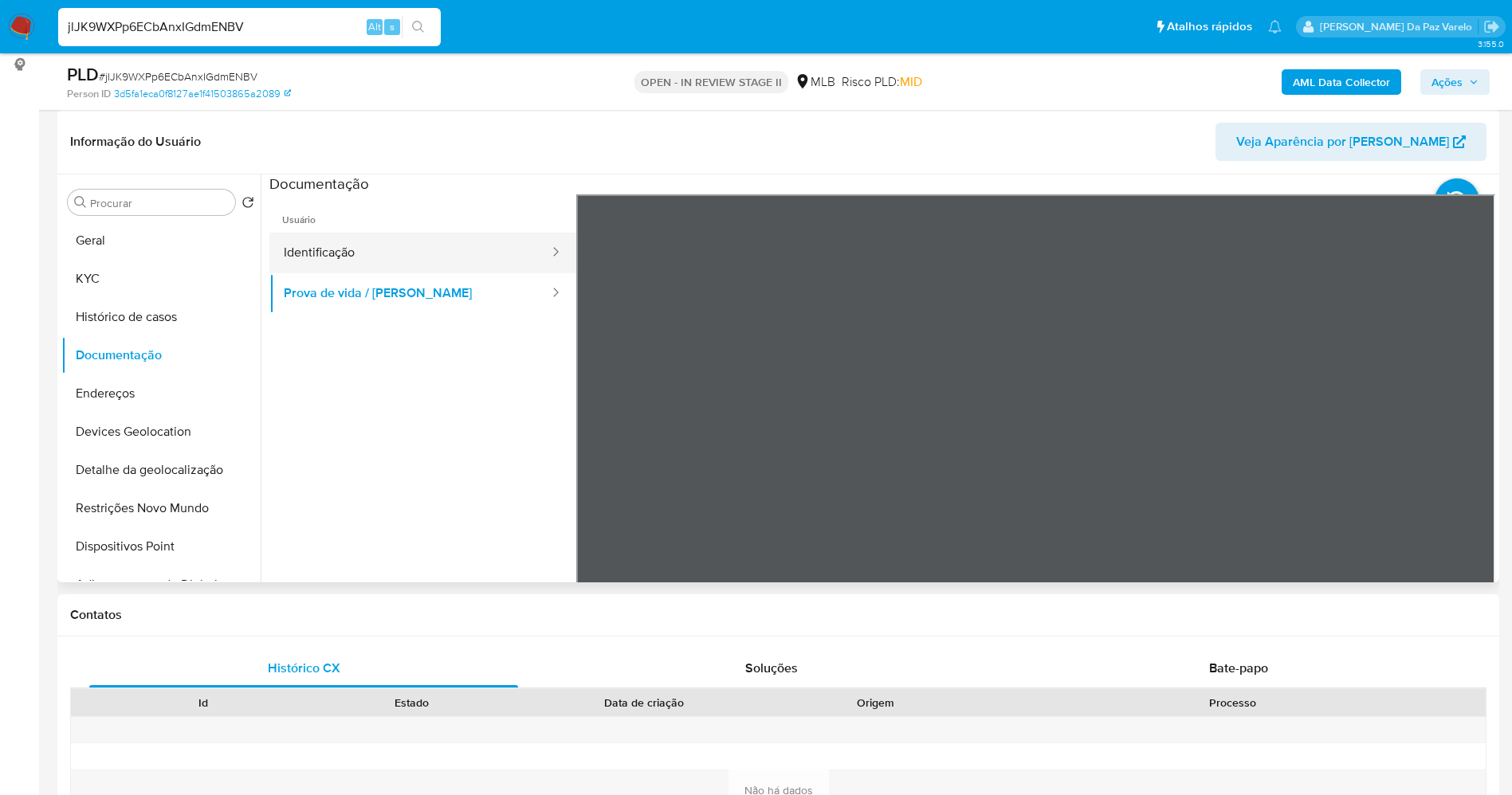
click at [342, 247] on button "Identificação" at bounding box center [410, 253] width 281 height 40
